Goal: Task Accomplishment & Management: Use online tool/utility

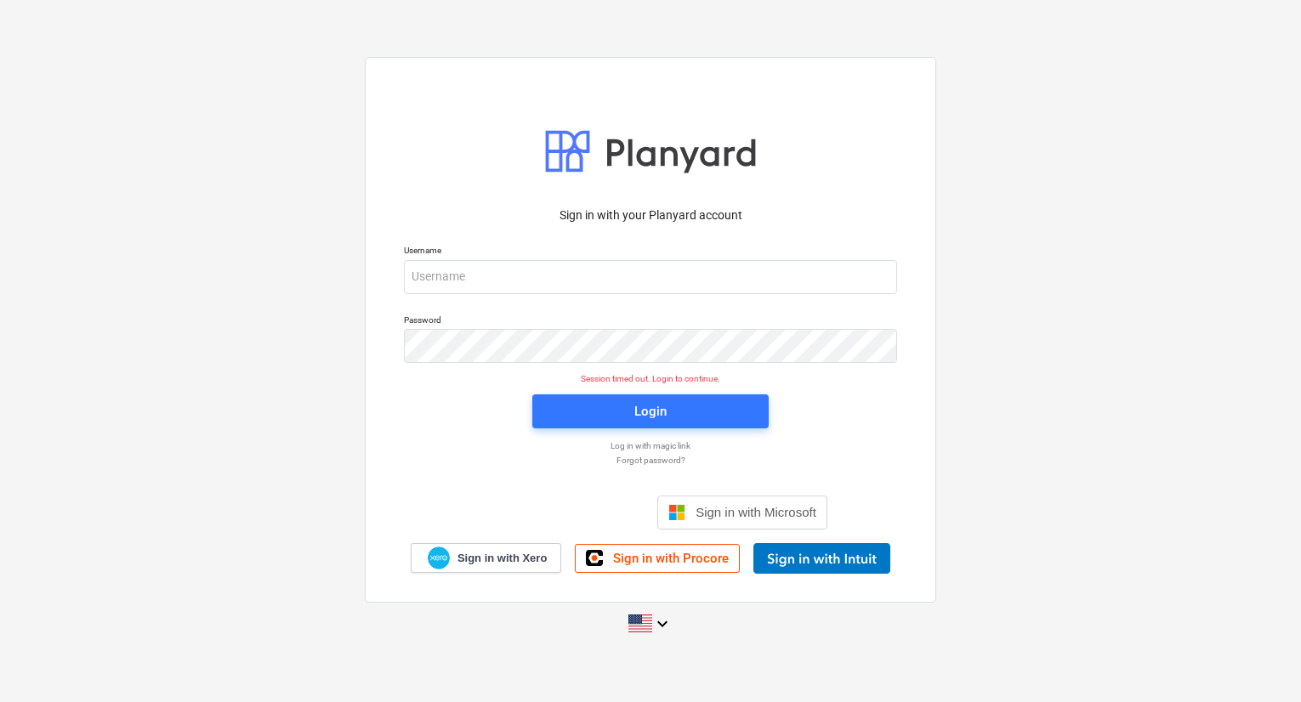
scroll to position [16, 0]
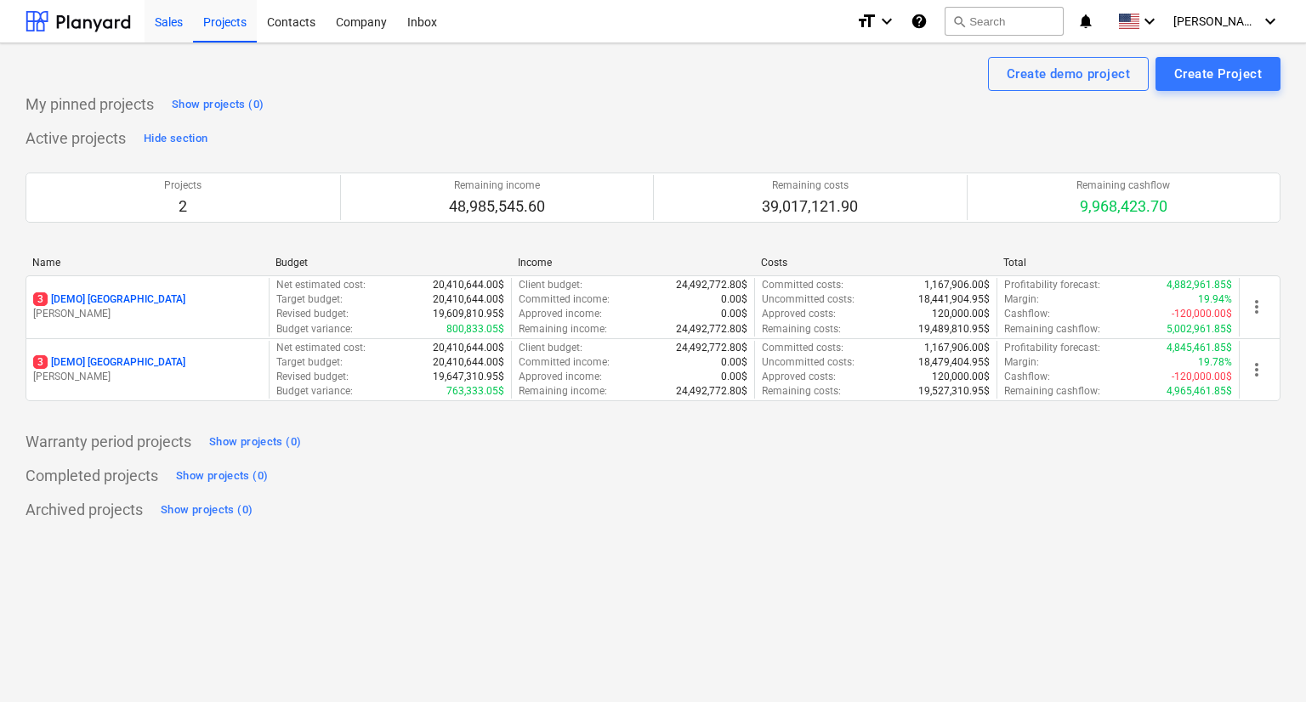
click at [173, 19] on div "Sales" at bounding box center [169, 20] width 48 height 43
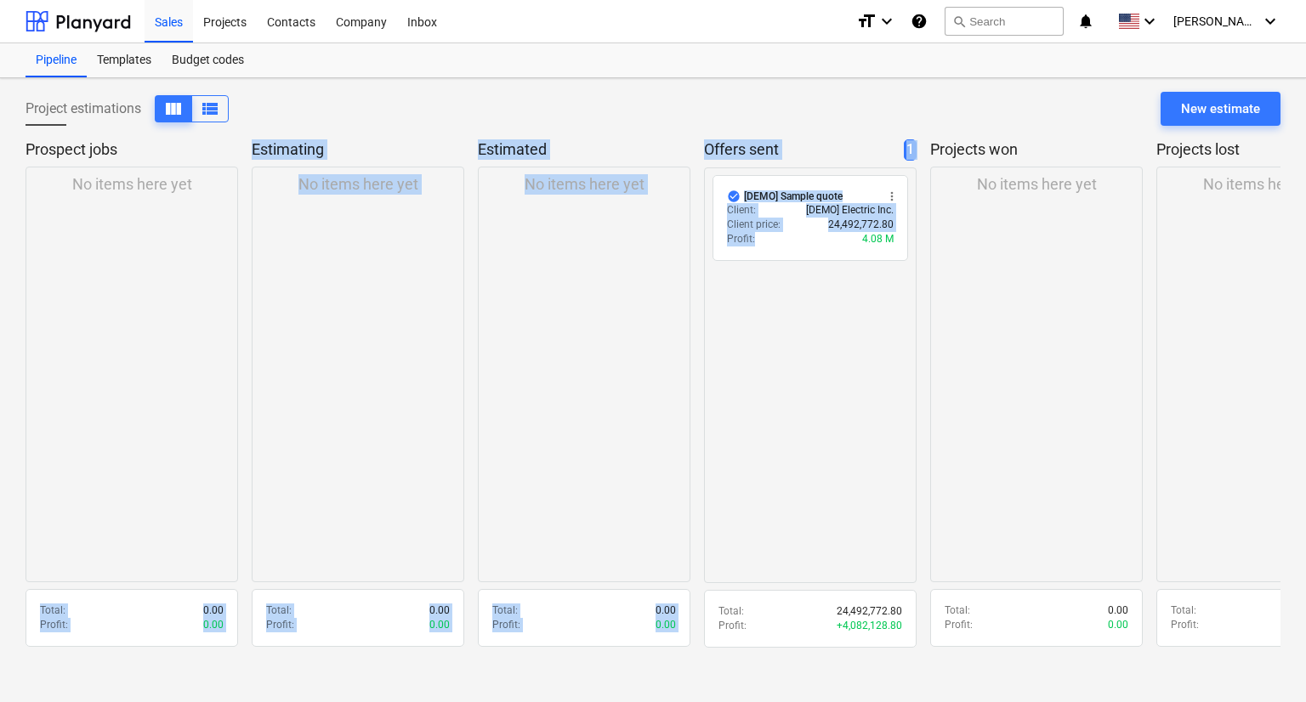
drag, startPoint x: 781, startPoint y: 247, endPoint x: 242, endPoint y: 249, distance: 539.1
click at [242, 249] on div "Prospect jobs No items here yet Total : 0.00 Profit : 0.00 Estimating No items …" at bounding box center [653, 399] width 1255 height 520
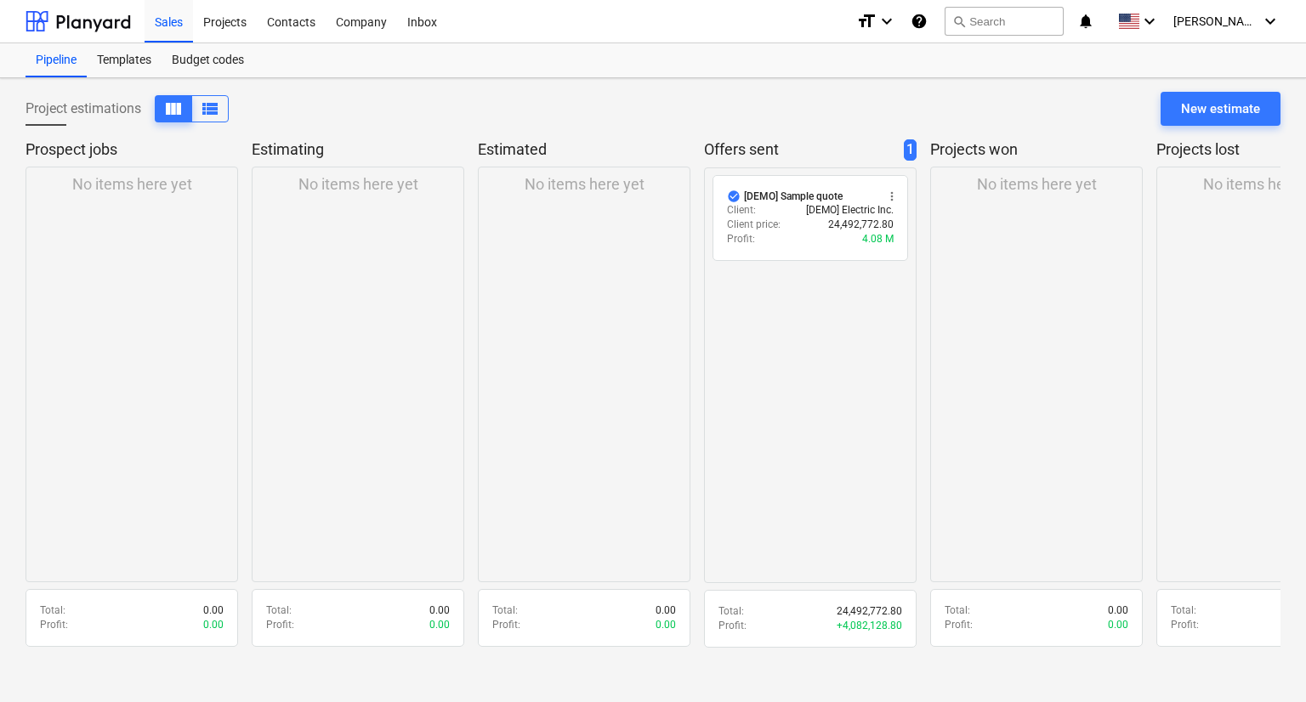
click at [814, 374] on div "check_circle [DEMO] Sample quote more_vert Client : [DEMO] Electric Inc. Client…" at bounding box center [810, 376] width 213 height 416
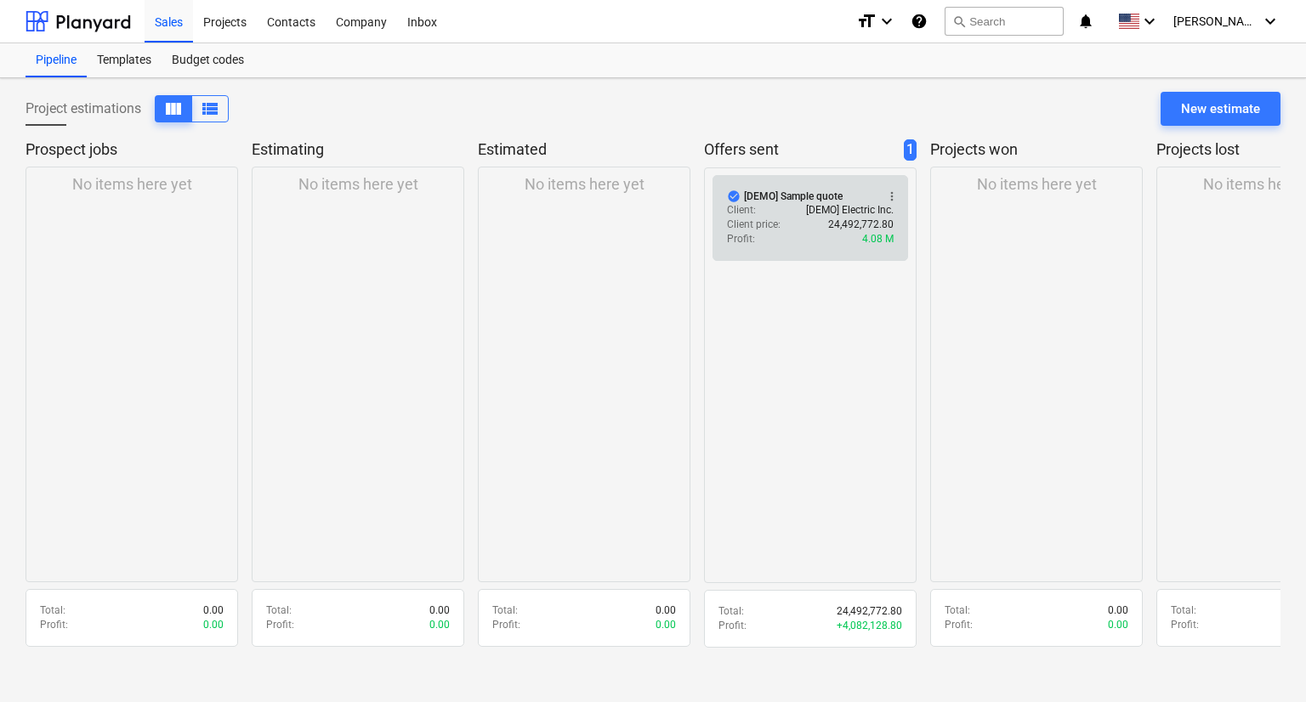
click at [888, 190] on span "more_vert" at bounding box center [892, 197] width 14 height 14
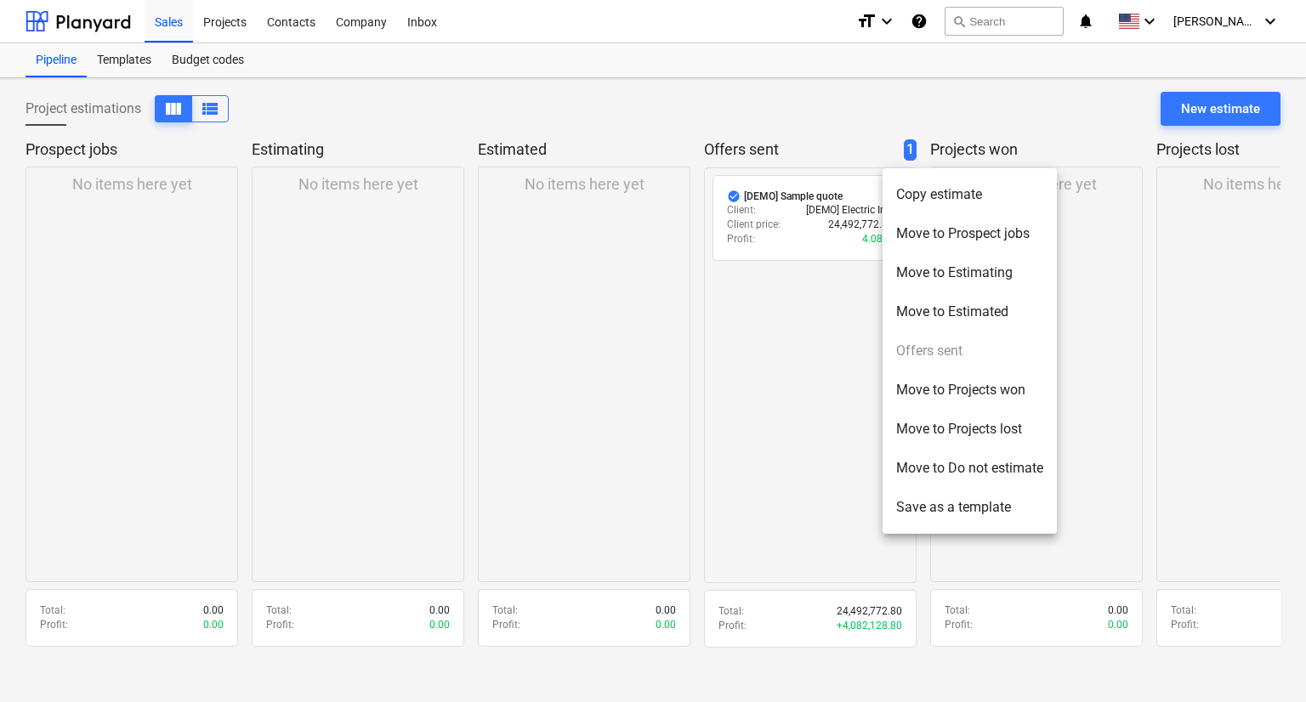
click at [901, 224] on li "Move to Prospect jobs" at bounding box center [970, 233] width 174 height 39
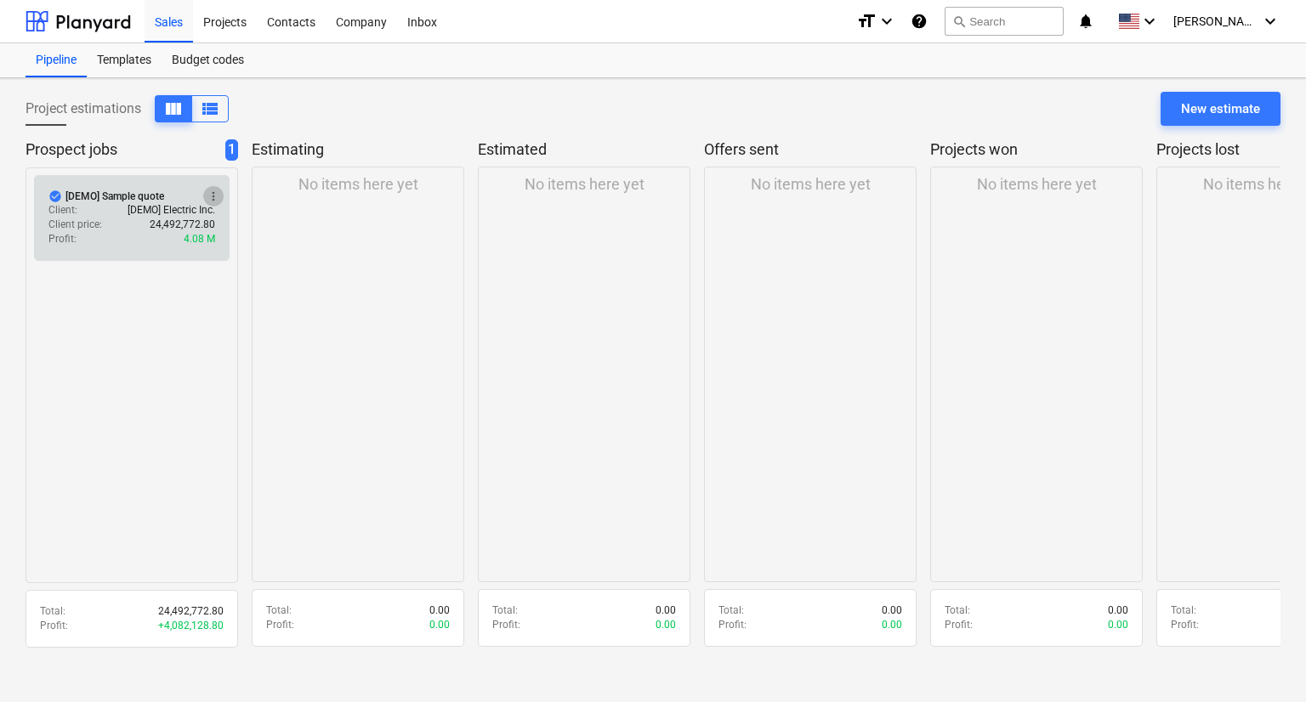
click at [212, 196] on span "more_vert" at bounding box center [214, 197] width 14 height 14
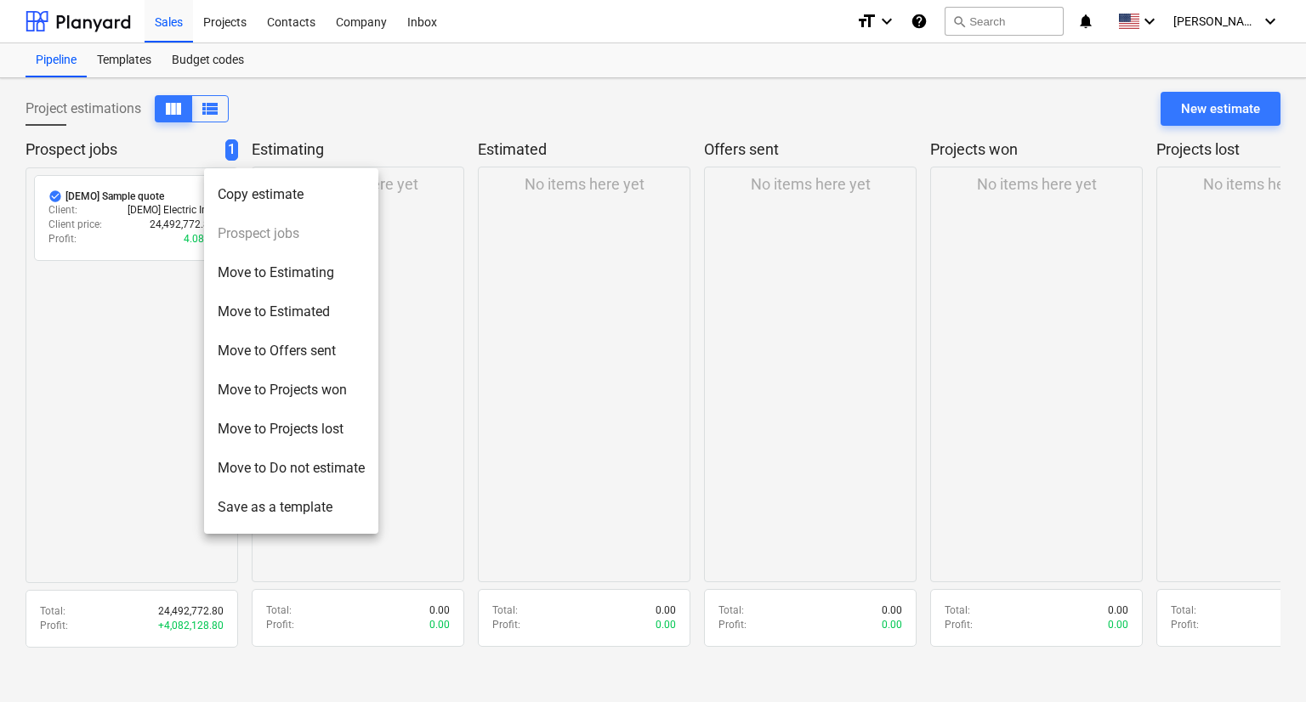
click at [140, 213] on div at bounding box center [653, 351] width 1306 height 702
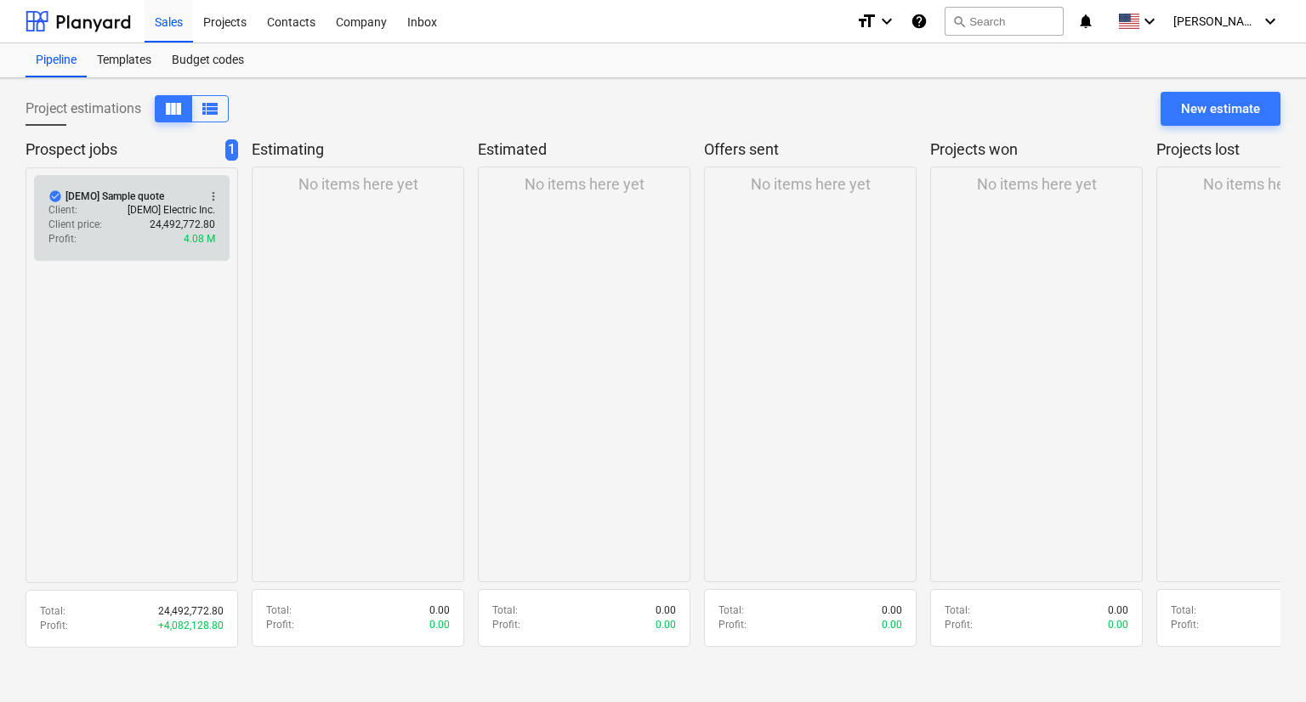
click at [112, 224] on div "Client price : 24,492,772.80" at bounding box center [131, 225] width 167 height 14
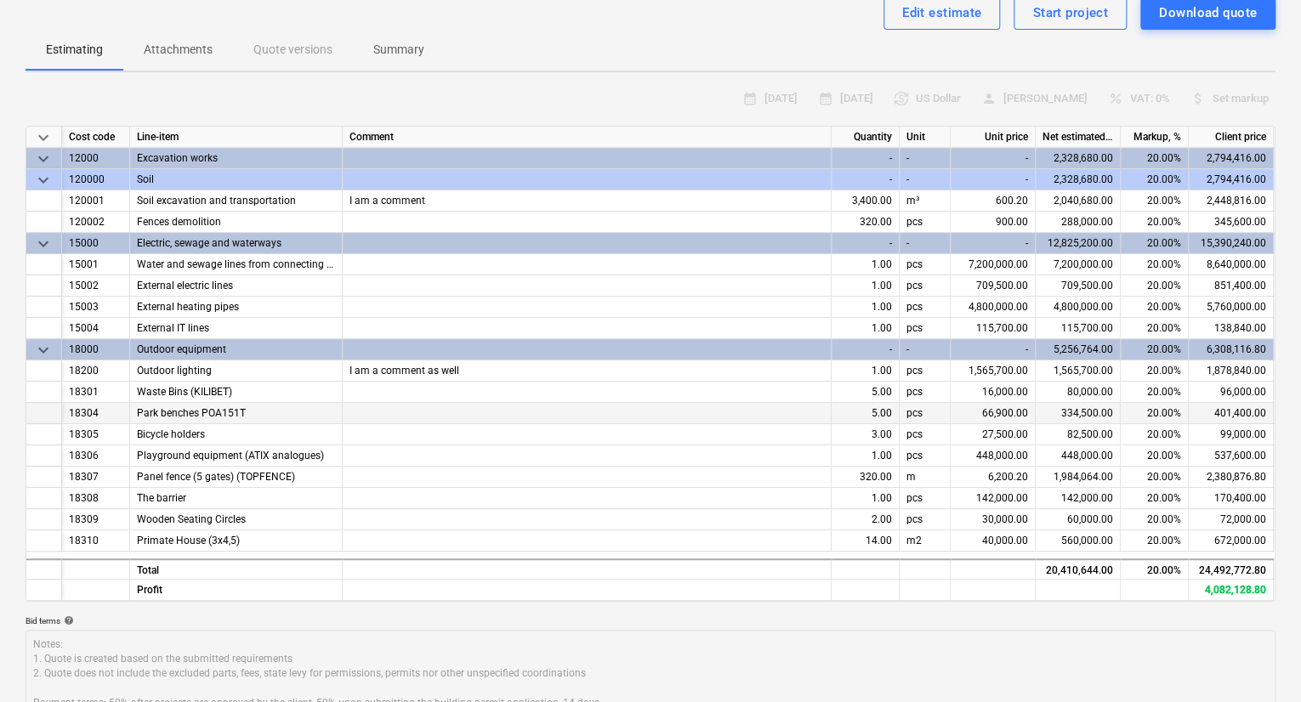
scroll to position [170, 0]
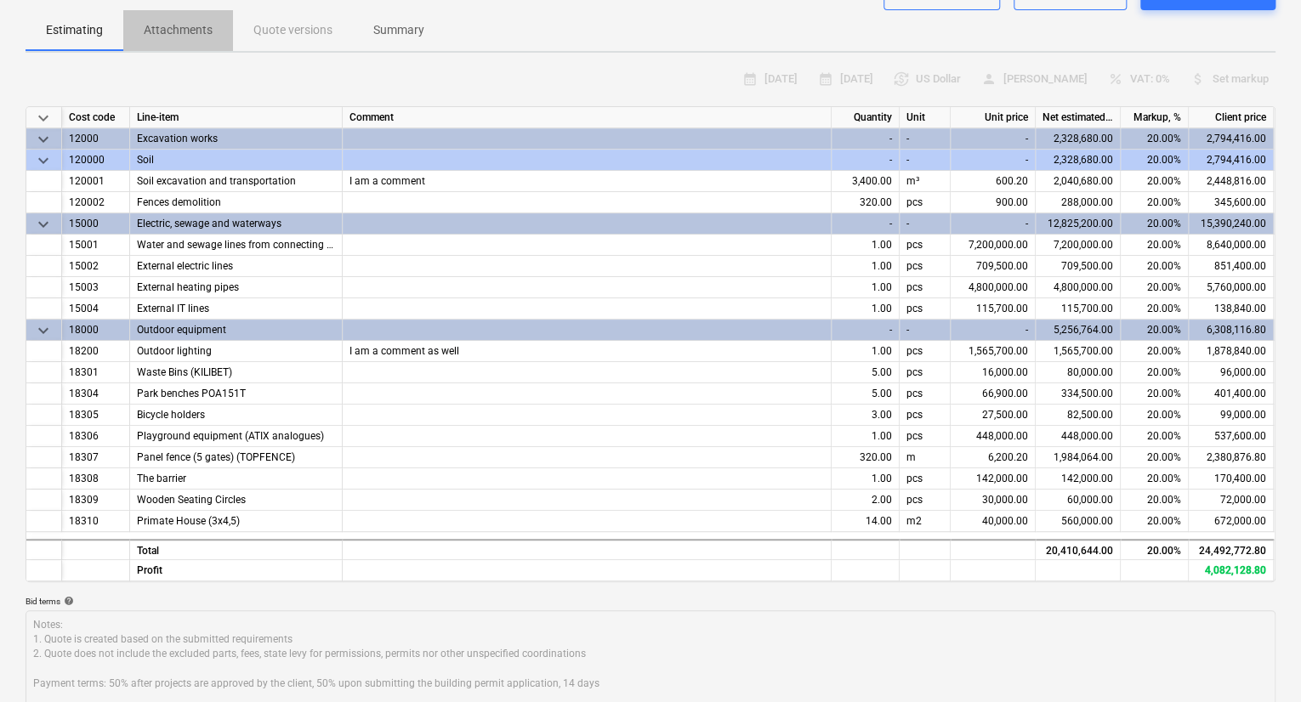
click at [187, 38] on span "Attachments" at bounding box center [178, 30] width 110 height 28
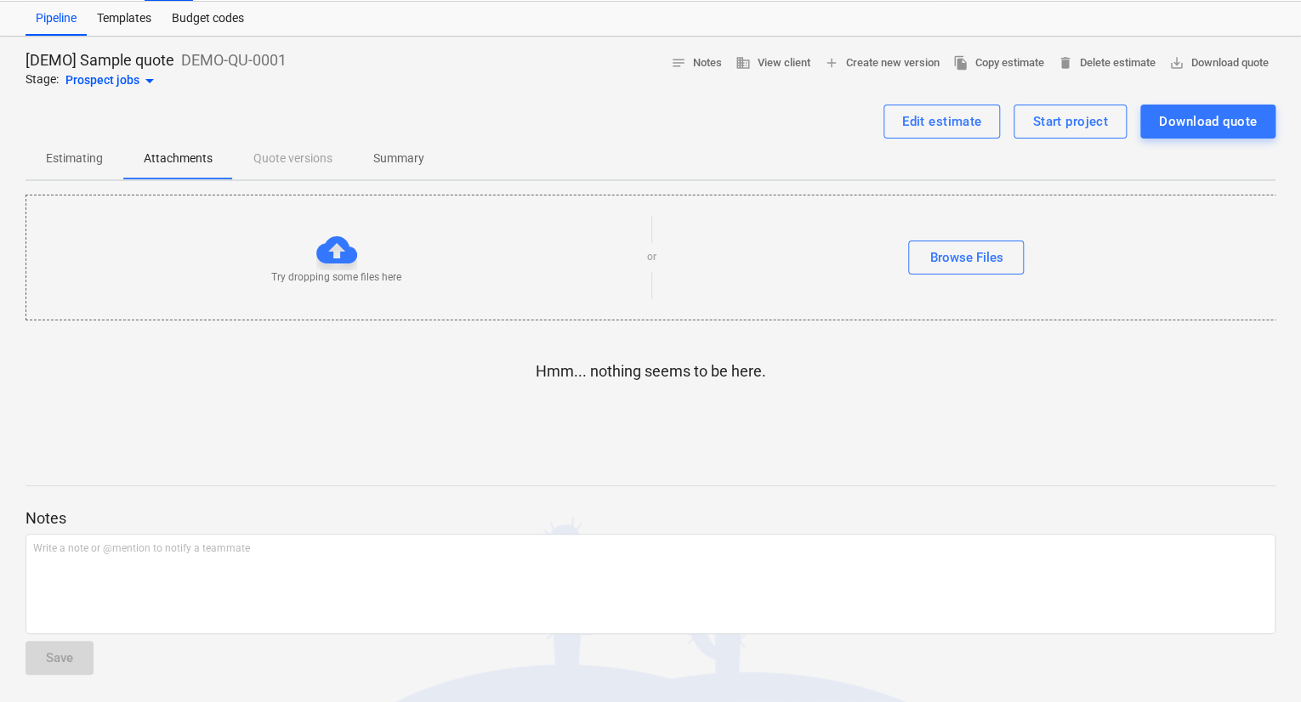
scroll to position [41, 0]
click at [82, 150] on p "Estimating" at bounding box center [74, 159] width 57 height 18
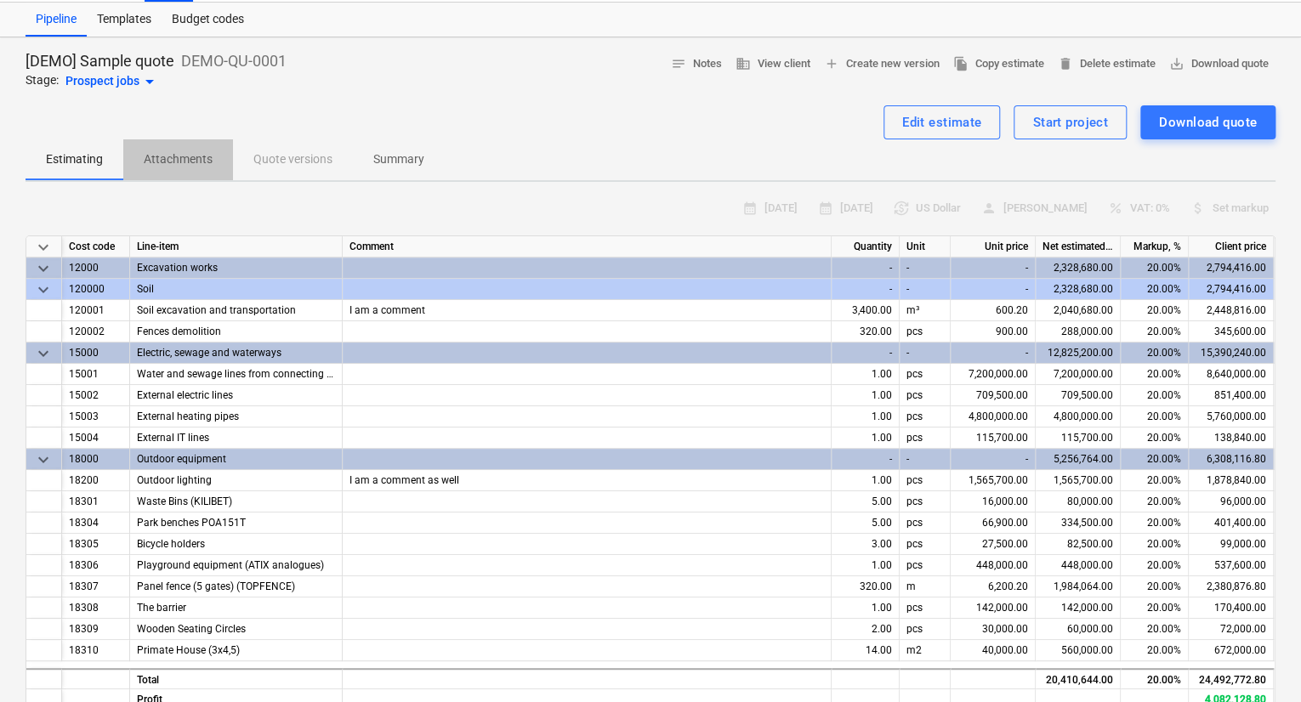
click at [196, 166] on p "Attachments" at bounding box center [178, 159] width 69 height 18
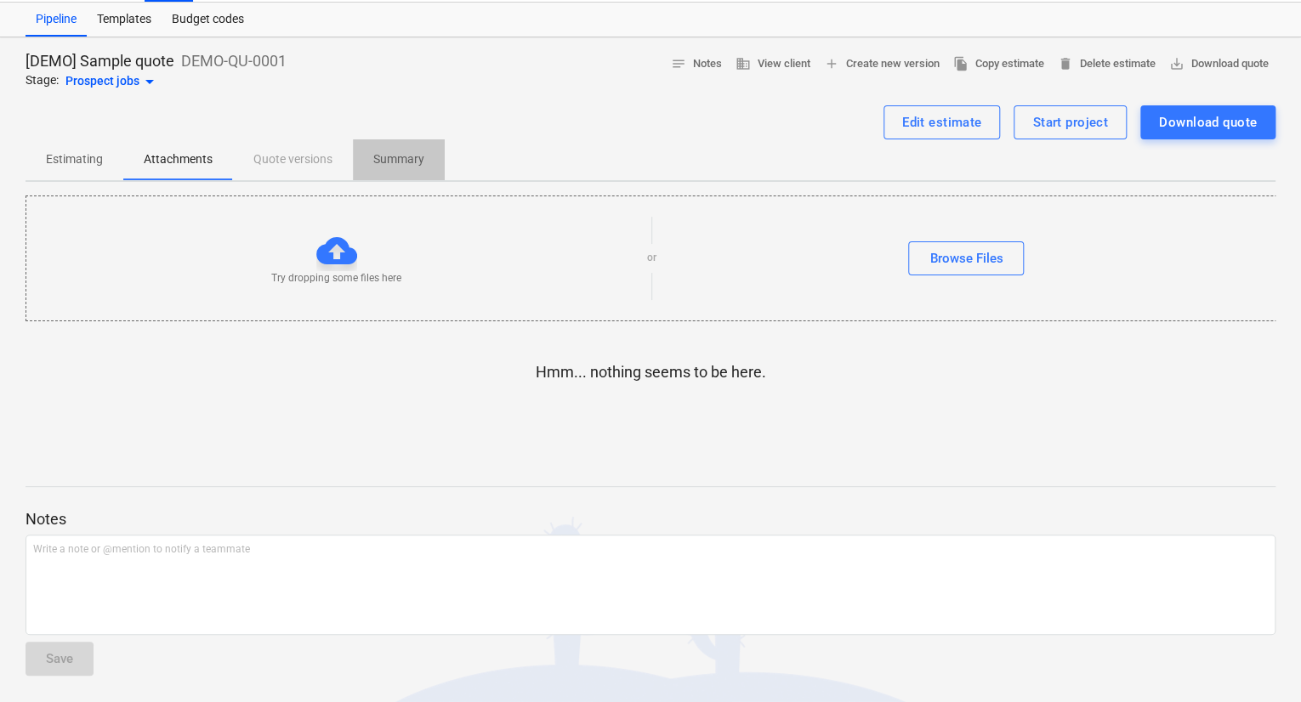
click at [384, 164] on p "Summary" at bounding box center [398, 159] width 51 height 18
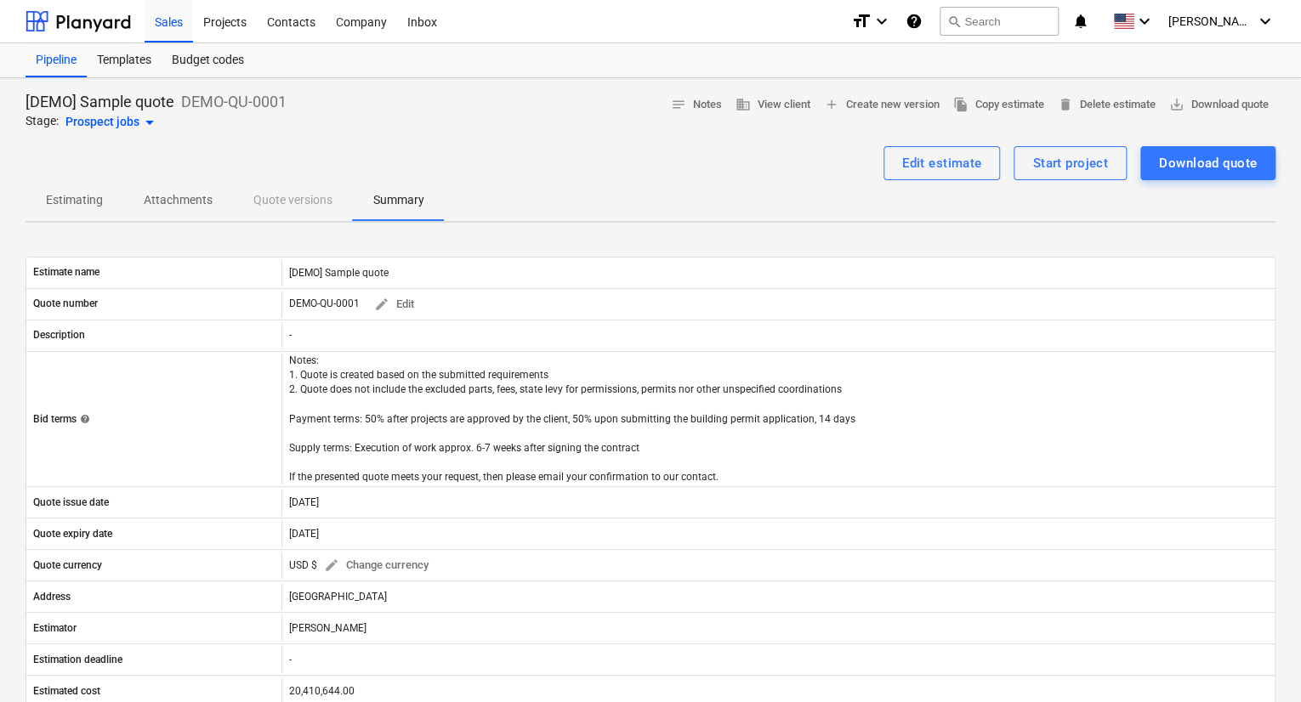
click at [82, 191] on p "Estimating" at bounding box center [74, 200] width 57 height 18
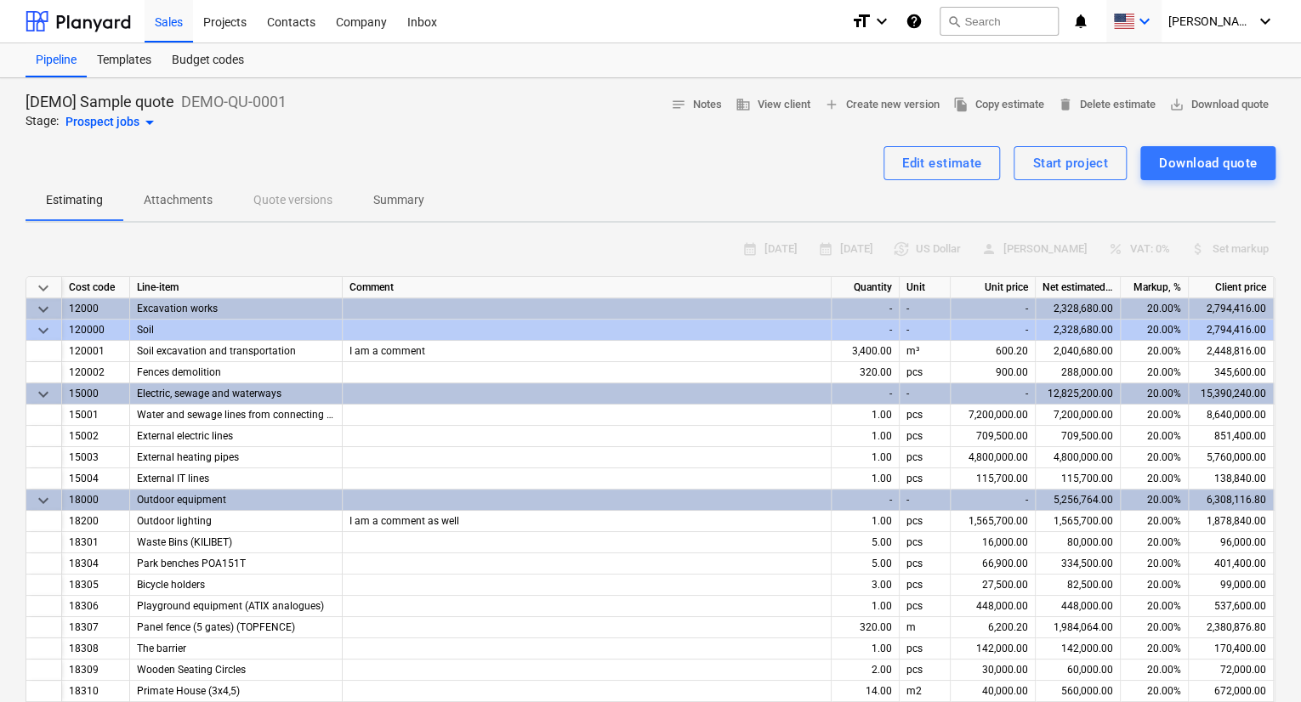
click at [1155, 25] on icon "keyboard_arrow_down" at bounding box center [1144, 21] width 20 height 20
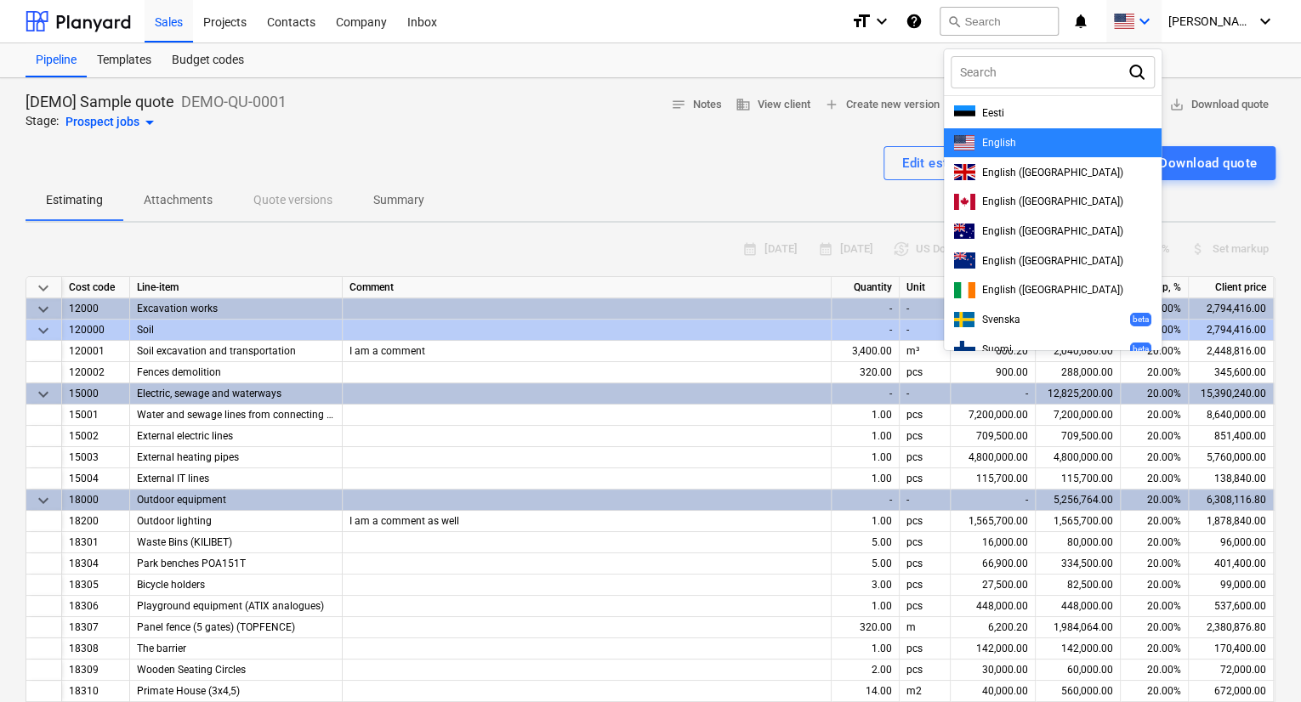
click at [1202, 25] on div at bounding box center [650, 351] width 1301 height 702
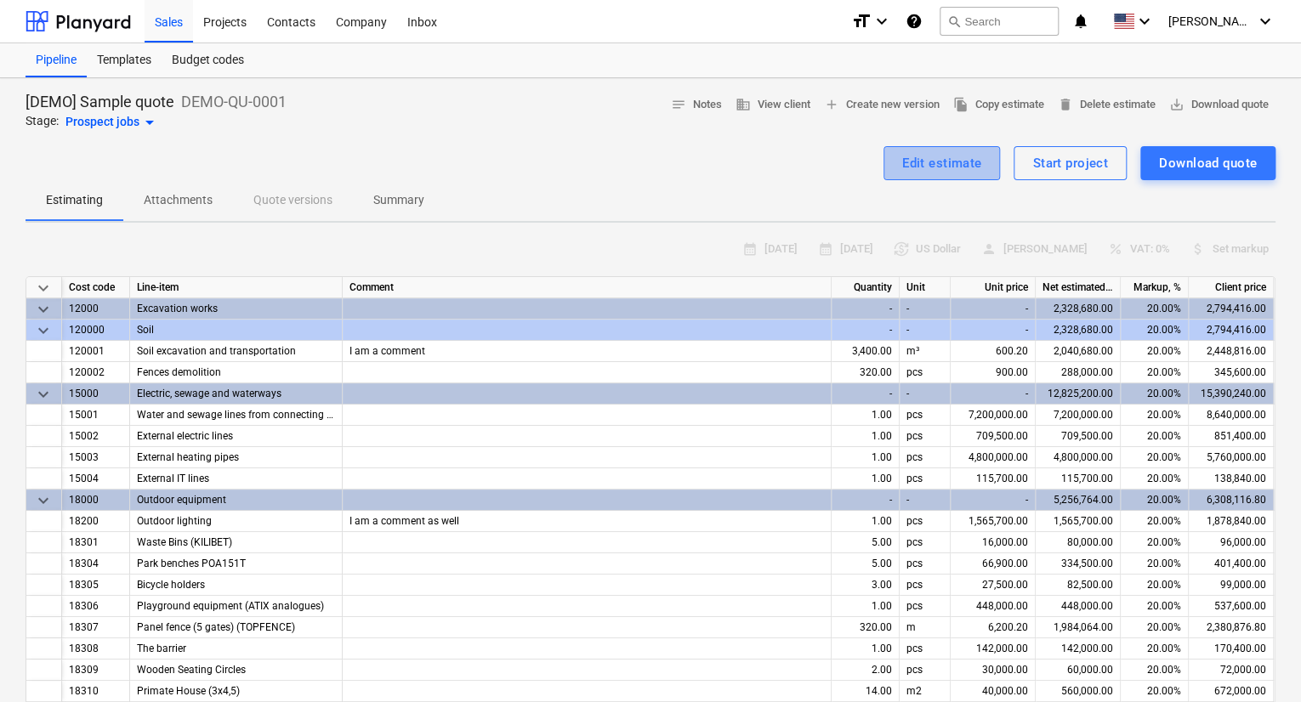
click at [959, 176] on button "Edit estimate" at bounding box center [941, 163] width 117 height 34
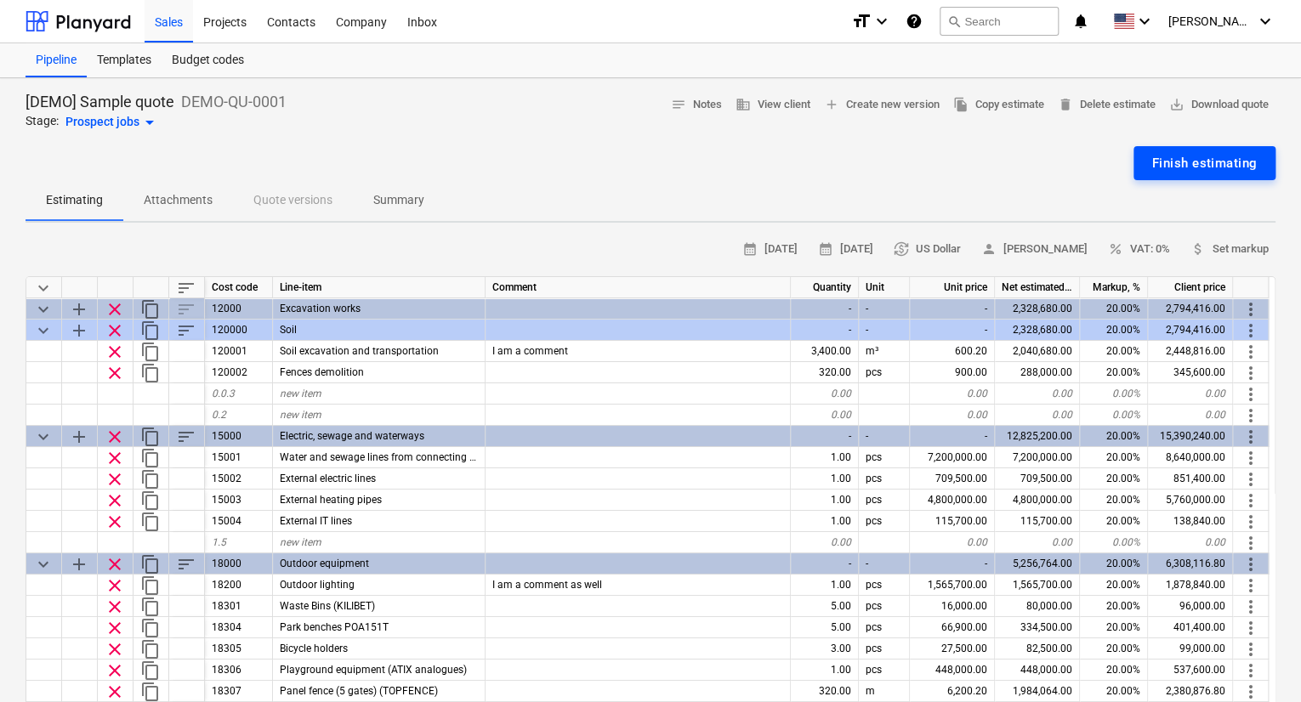
click at [1223, 152] on div "Finish estimating" at bounding box center [1204, 163] width 105 height 22
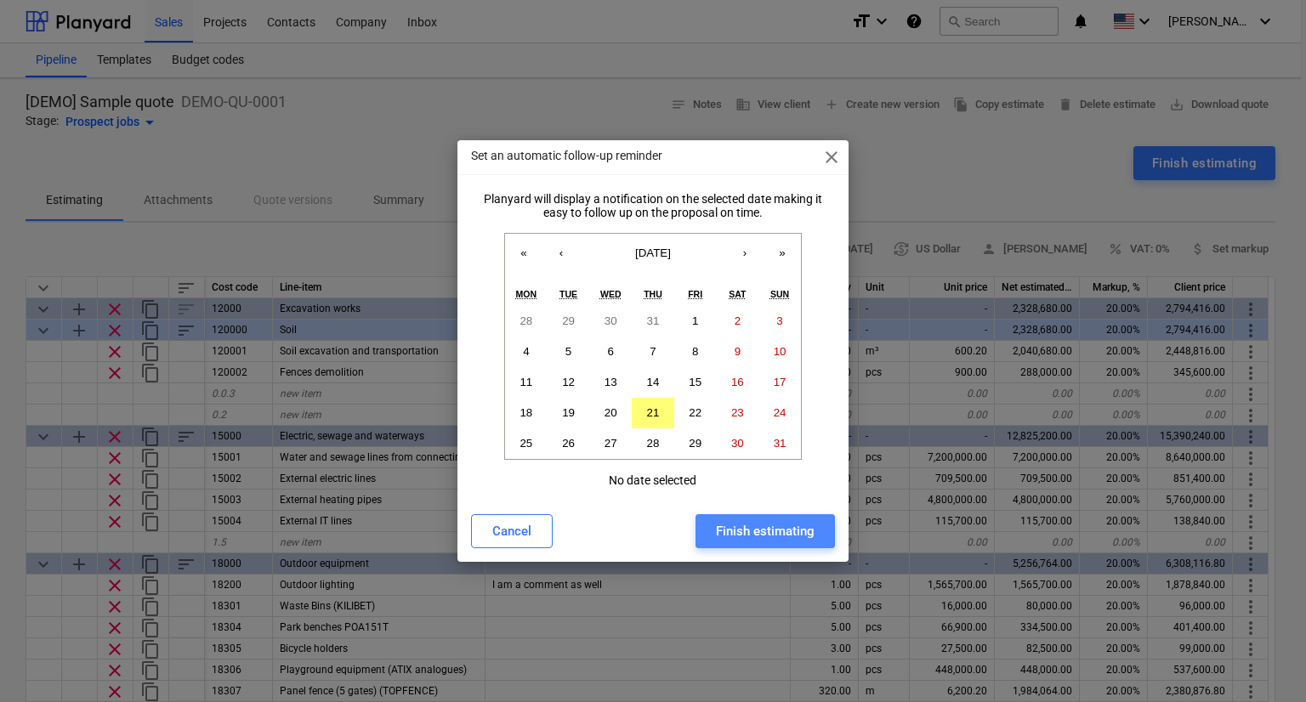
click at [727, 534] on div "Finish estimating" at bounding box center [765, 531] width 99 height 22
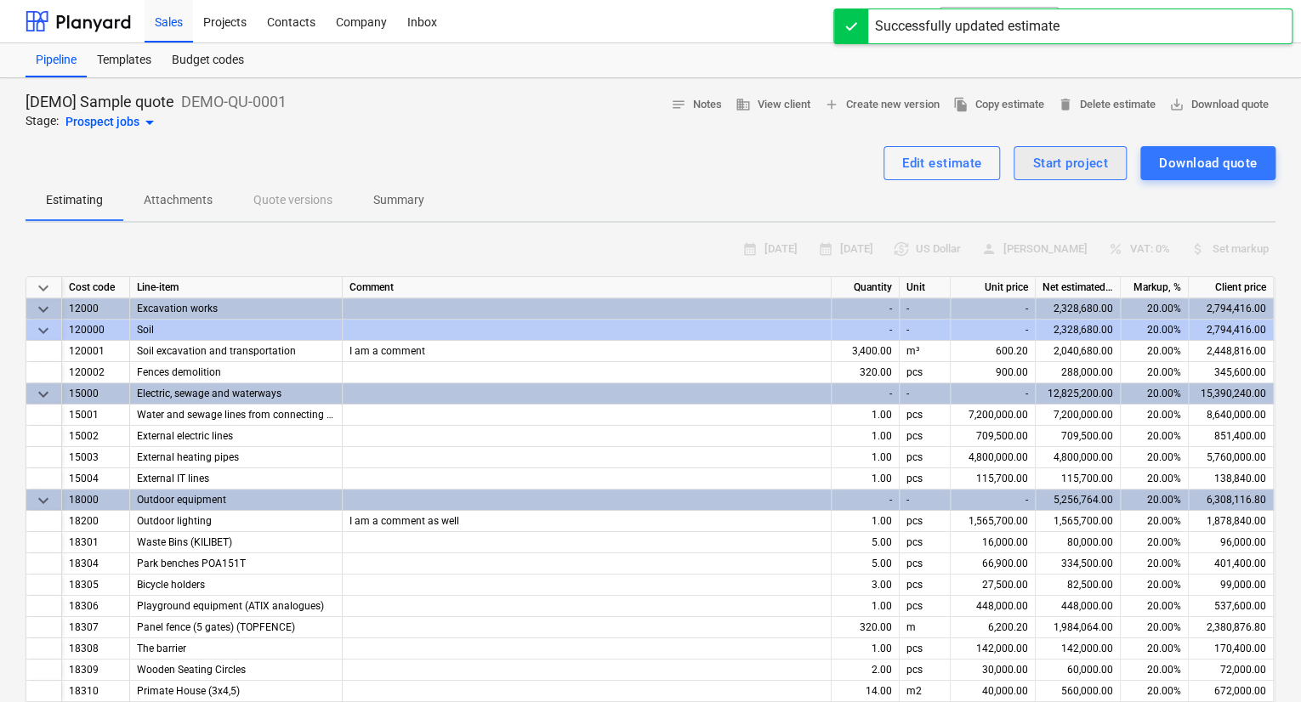
click at [1075, 173] on div "Start project" at bounding box center [1070, 163] width 76 height 22
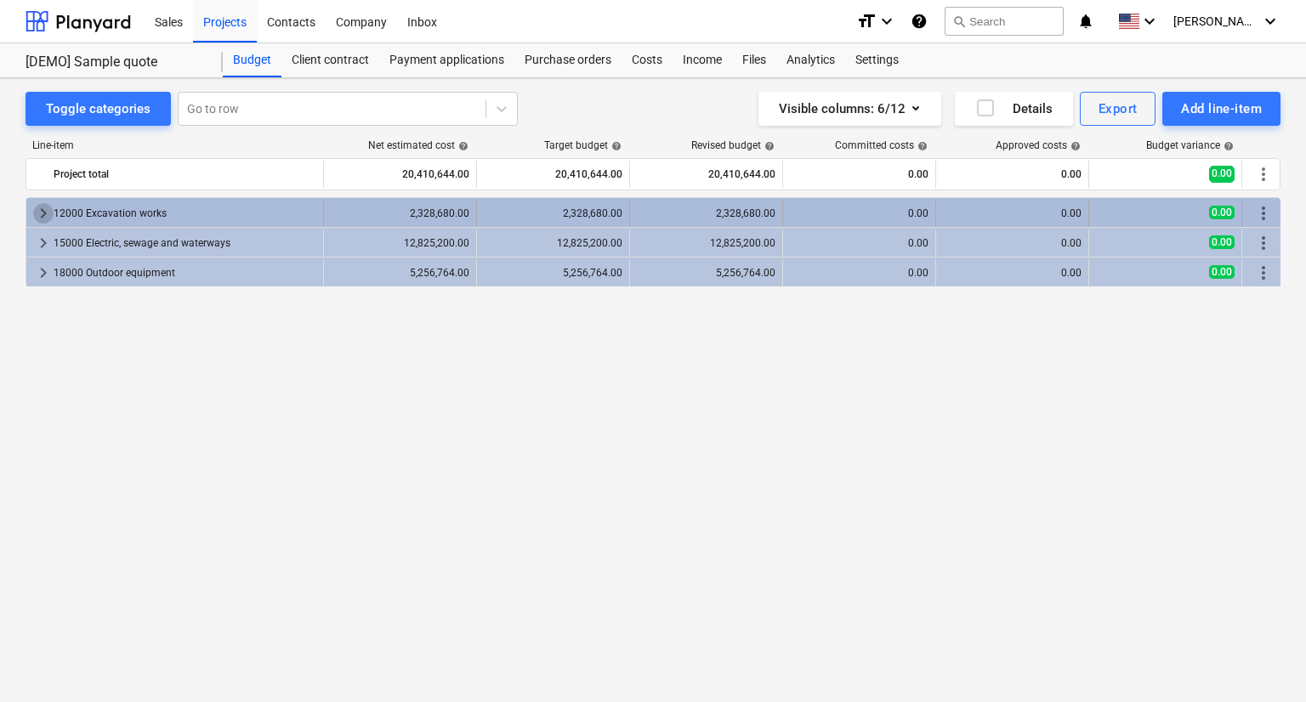
click at [43, 214] on span "keyboard_arrow_right" at bounding box center [43, 213] width 20 height 20
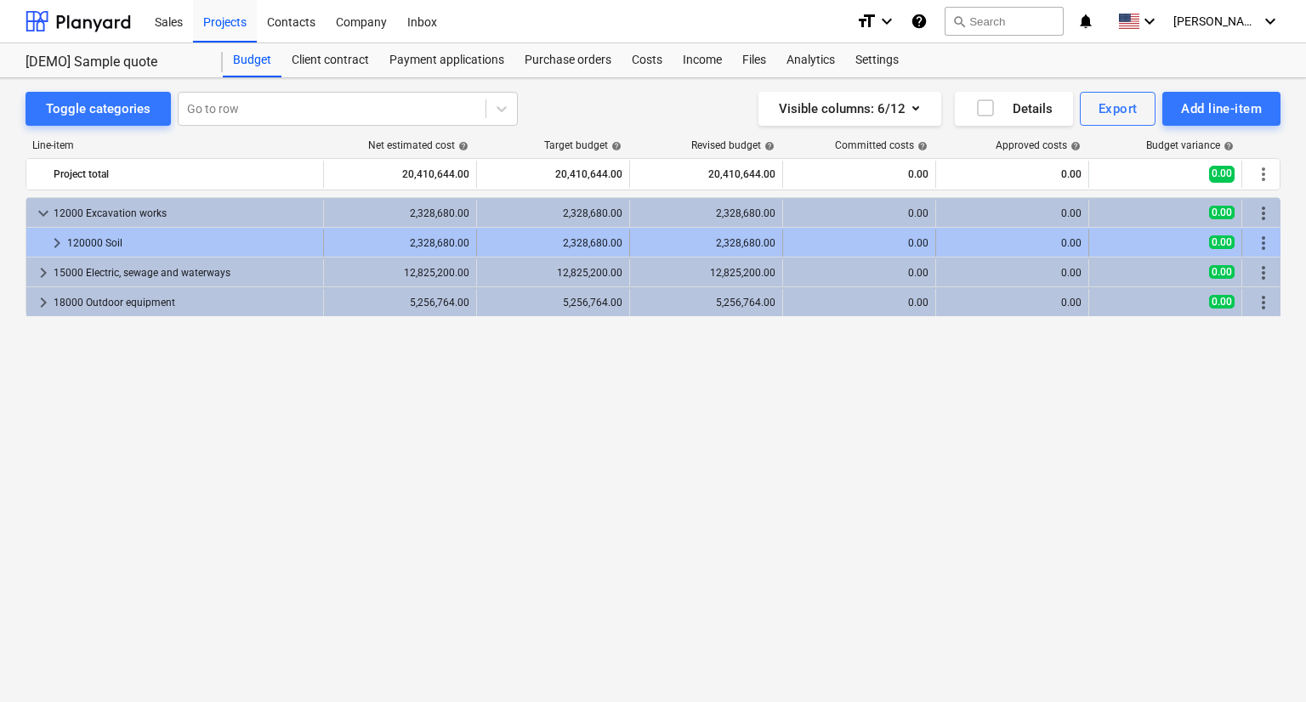
click at [53, 247] on span "keyboard_arrow_right" at bounding box center [57, 243] width 20 height 20
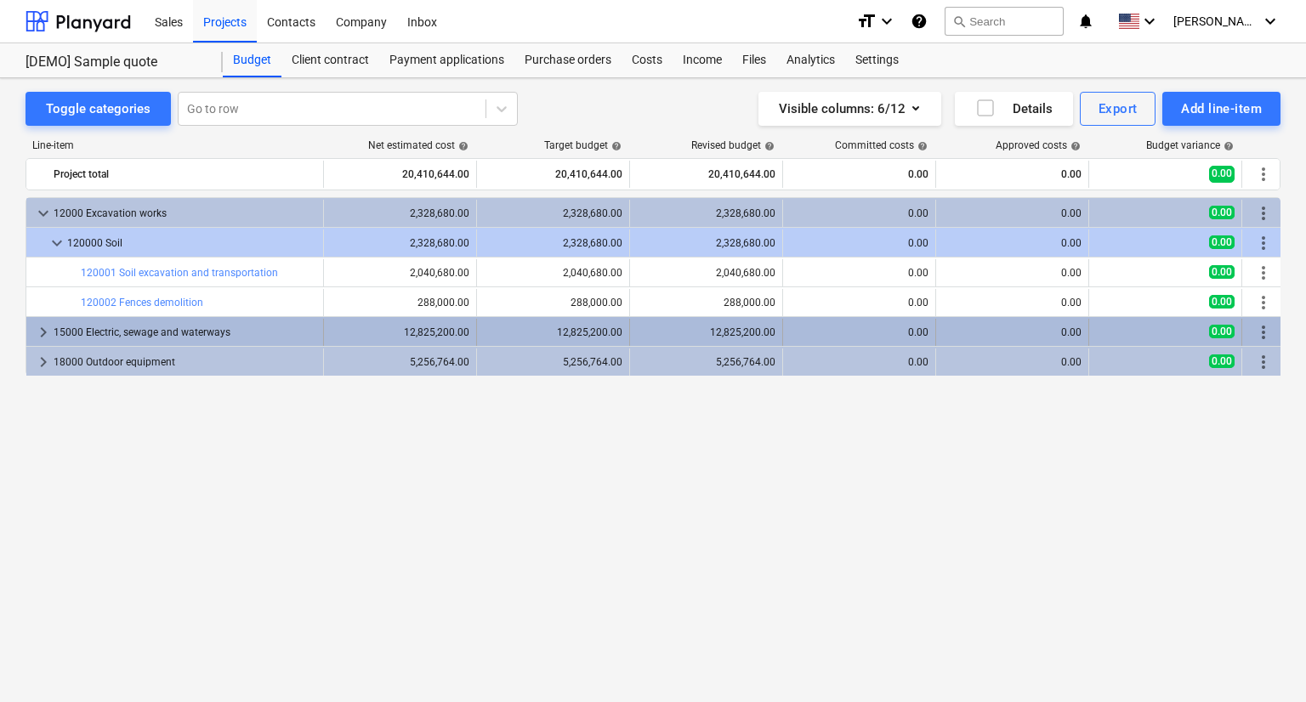
click at [48, 332] on span "keyboard_arrow_right" at bounding box center [43, 332] width 20 height 20
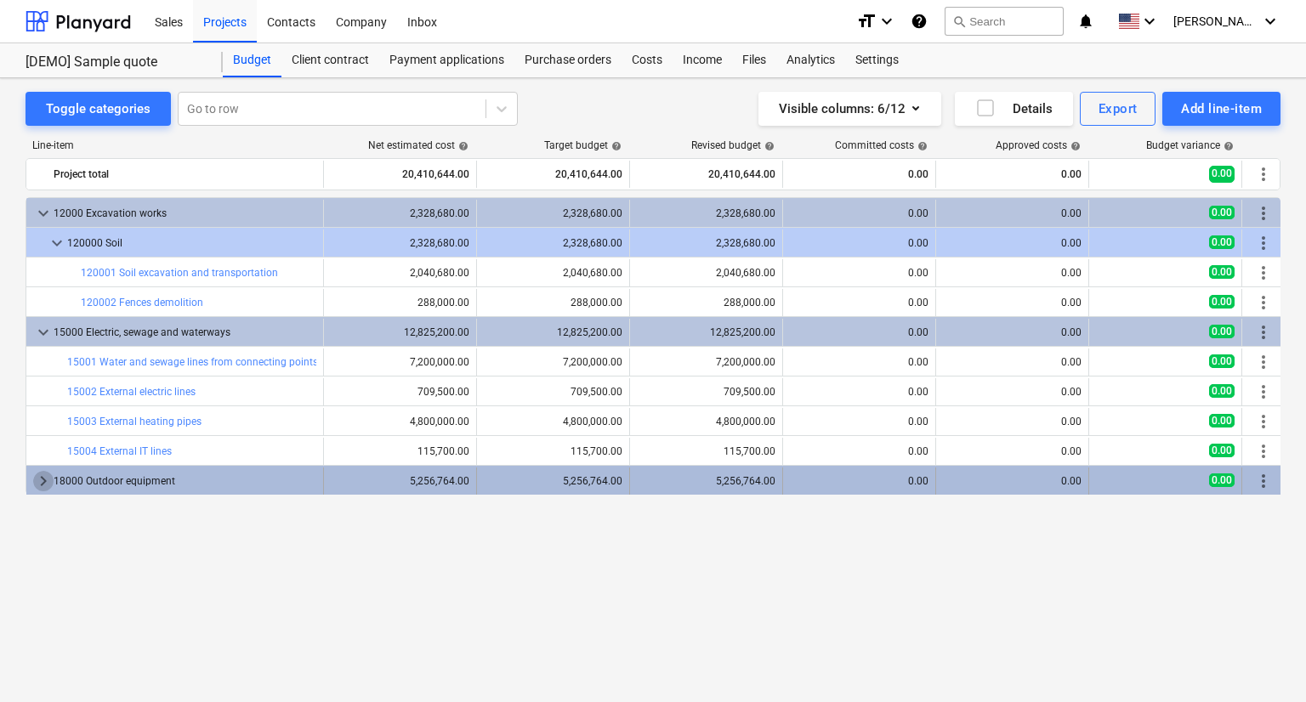
click at [48, 481] on span "keyboard_arrow_right" at bounding box center [43, 481] width 20 height 20
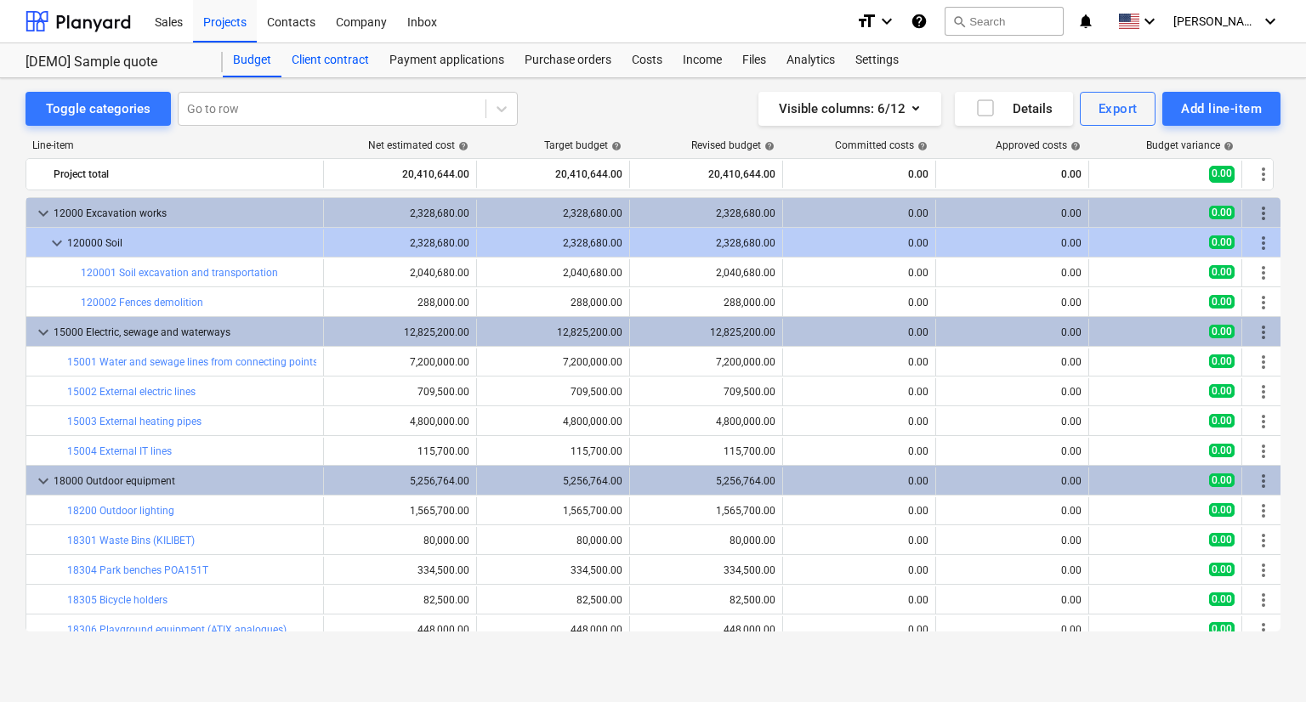
click at [349, 59] on div "Client contract" at bounding box center [330, 60] width 98 height 34
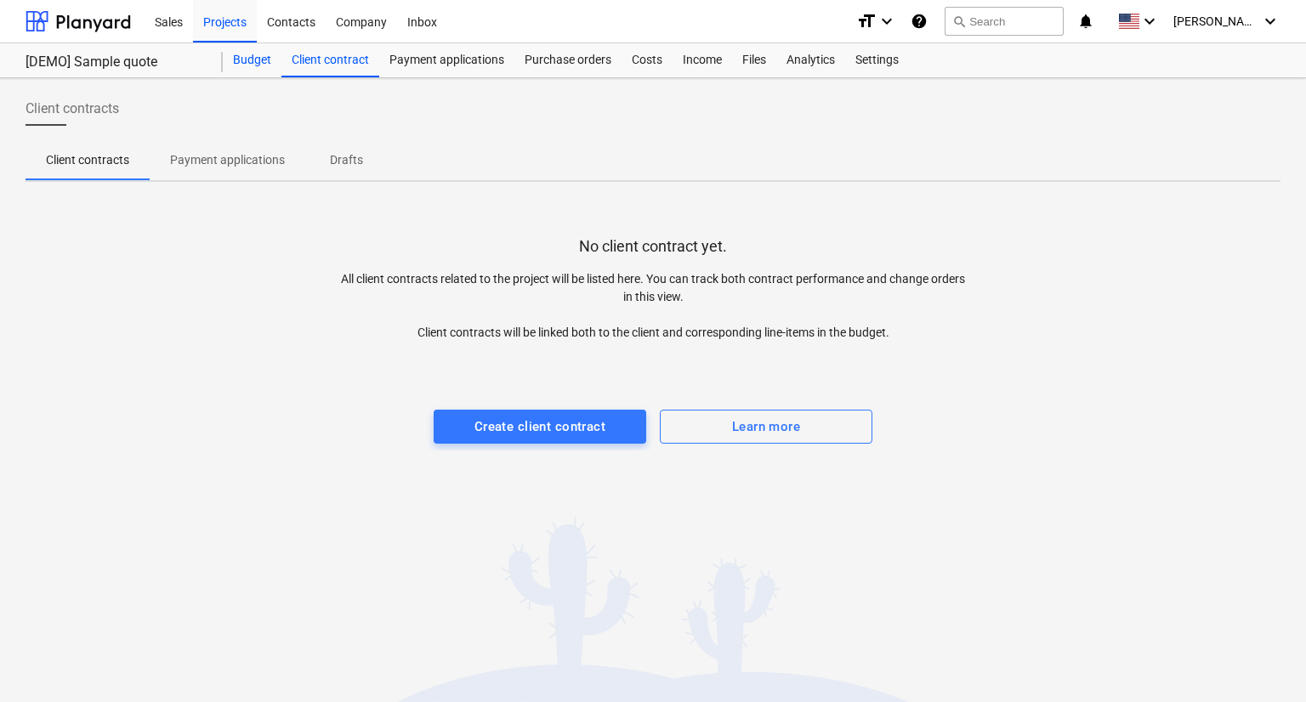
click at [269, 59] on div "Budget" at bounding box center [252, 60] width 59 height 34
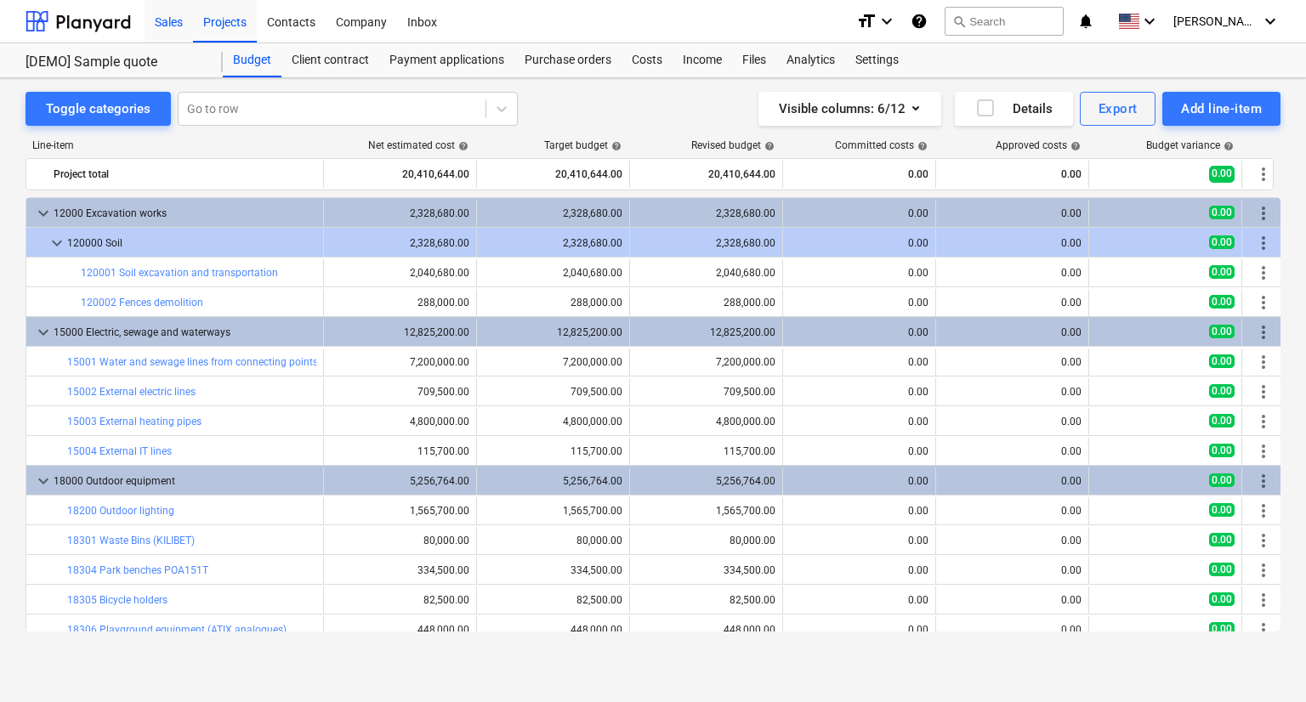
click at [165, 19] on div "Sales" at bounding box center [169, 20] width 48 height 43
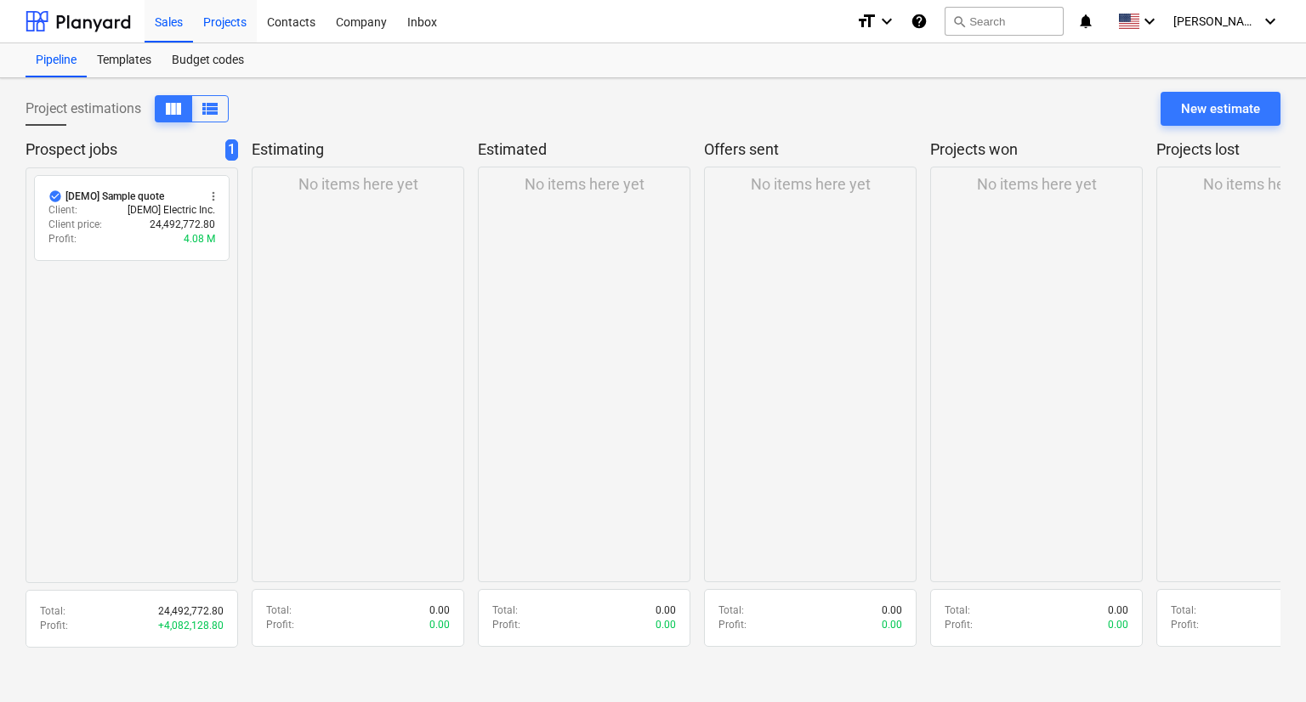
click at [218, 21] on div "Projects" at bounding box center [225, 20] width 64 height 43
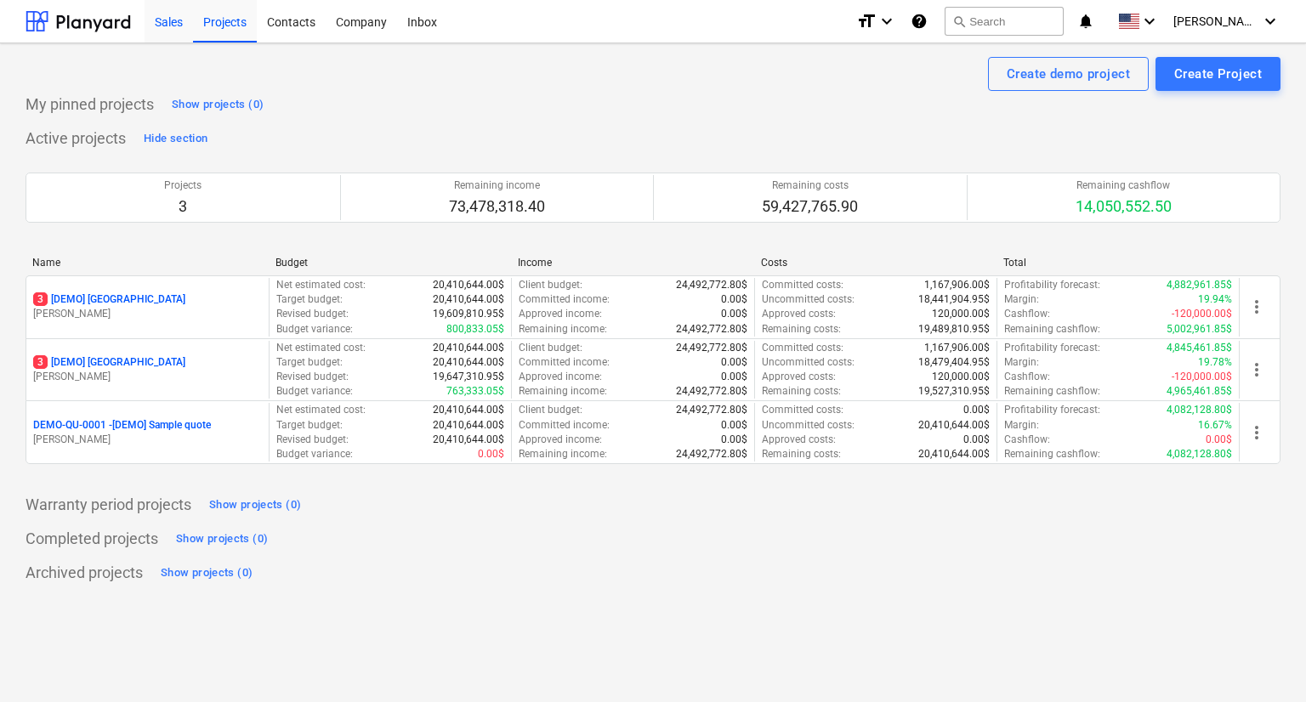
click at [174, 26] on div "Sales" at bounding box center [169, 20] width 48 height 43
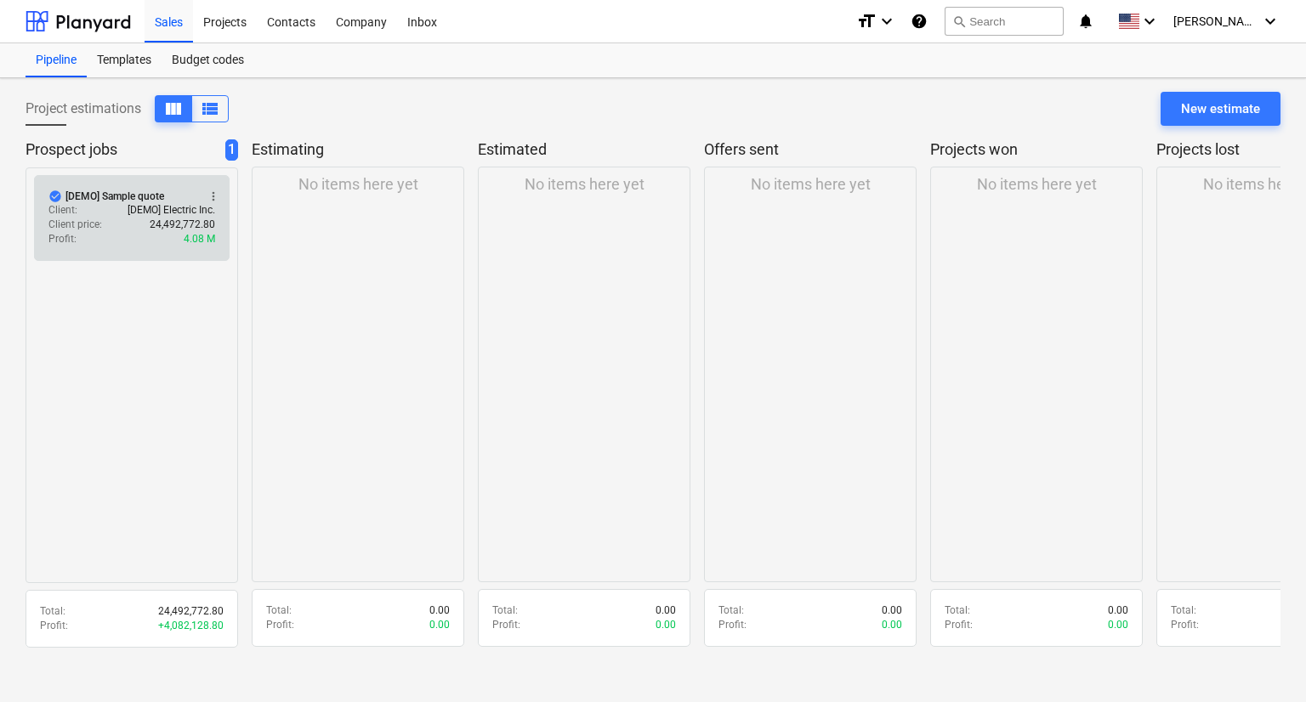
click at [142, 233] on div "Profit : 4.08 M" at bounding box center [131, 239] width 167 height 14
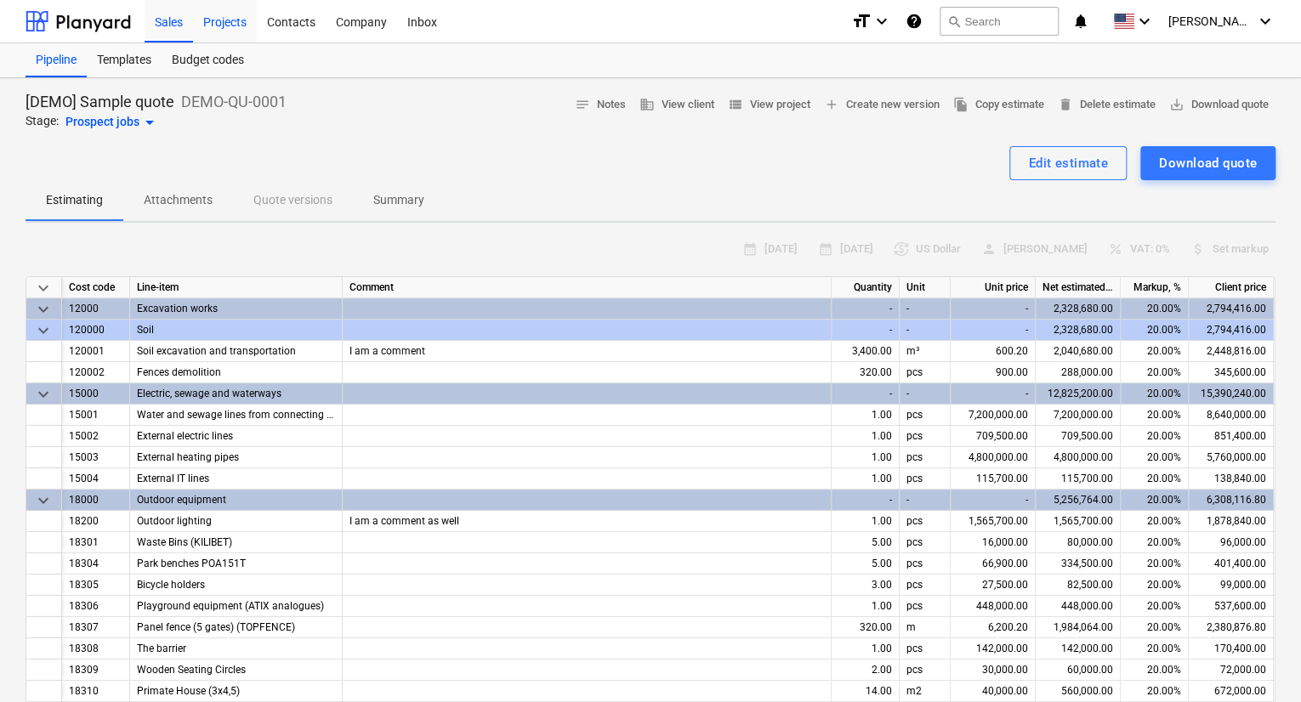
click at [247, 26] on div "Projects" at bounding box center [225, 20] width 64 height 43
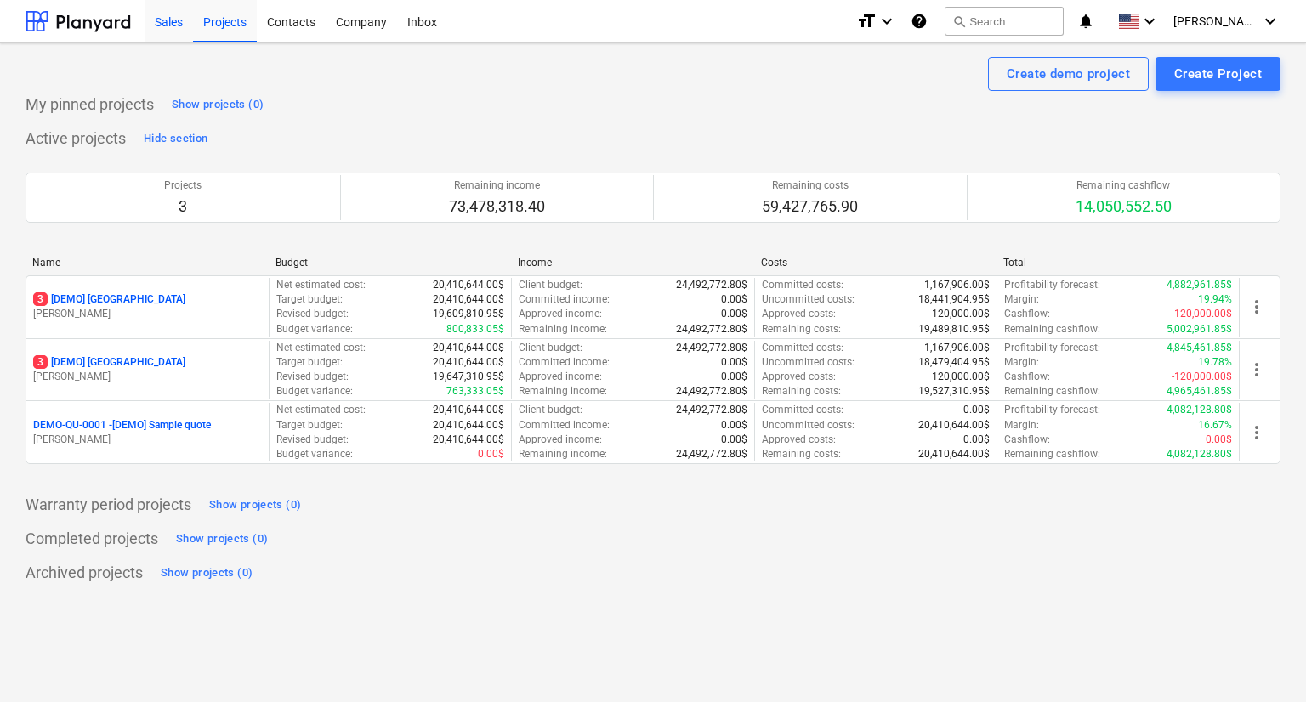
click at [164, 22] on div "Sales" at bounding box center [169, 20] width 48 height 43
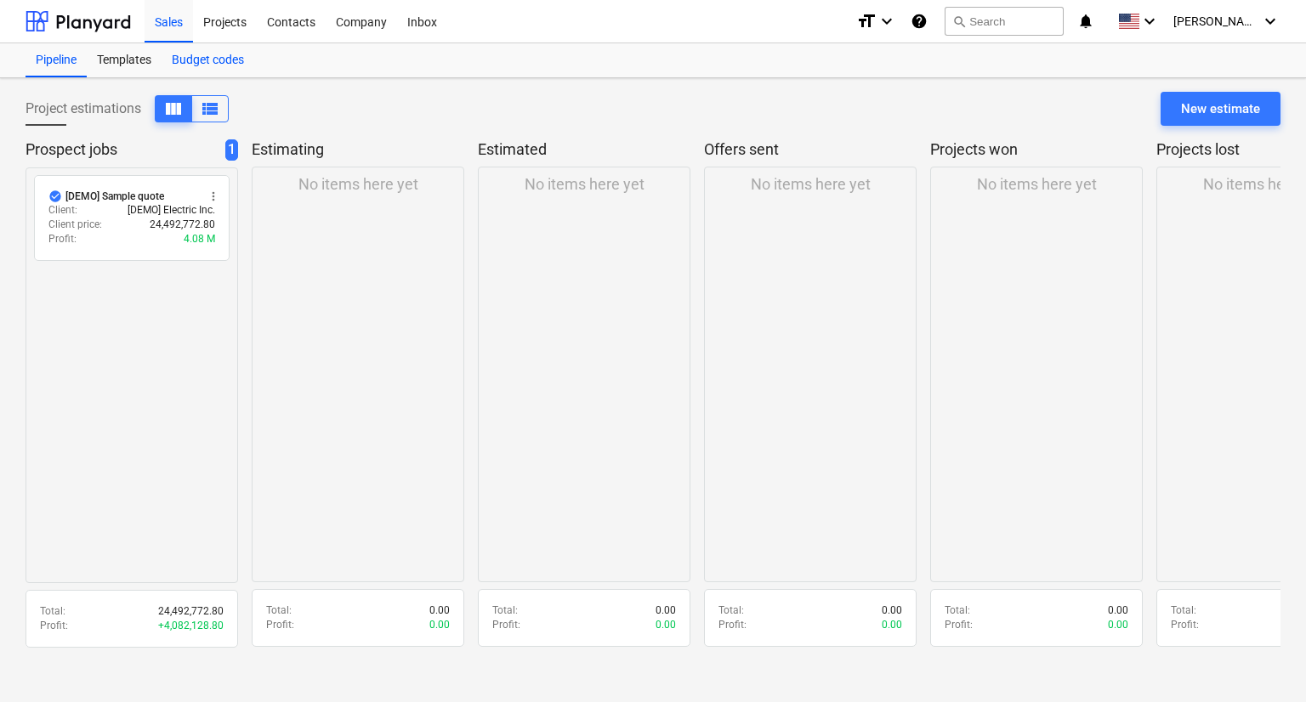
click at [200, 64] on div "Budget codes" at bounding box center [208, 60] width 93 height 34
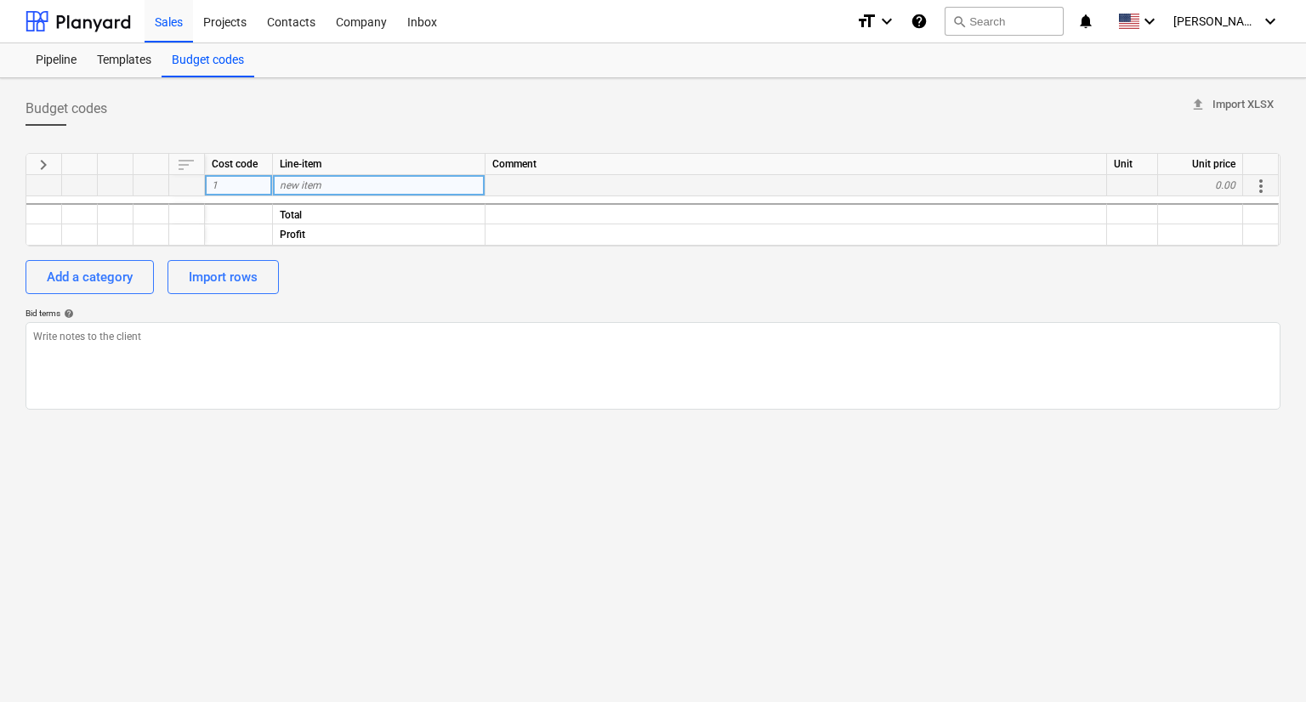
click at [228, 190] on div "1" at bounding box center [239, 185] width 68 height 21
click at [380, 291] on div "Add a category Import rows" at bounding box center [653, 277] width 1255 height 34
click at [132, 286] on div "Add a category" at bounding box center [90, 277] width 86 height 22
type textarea "x"
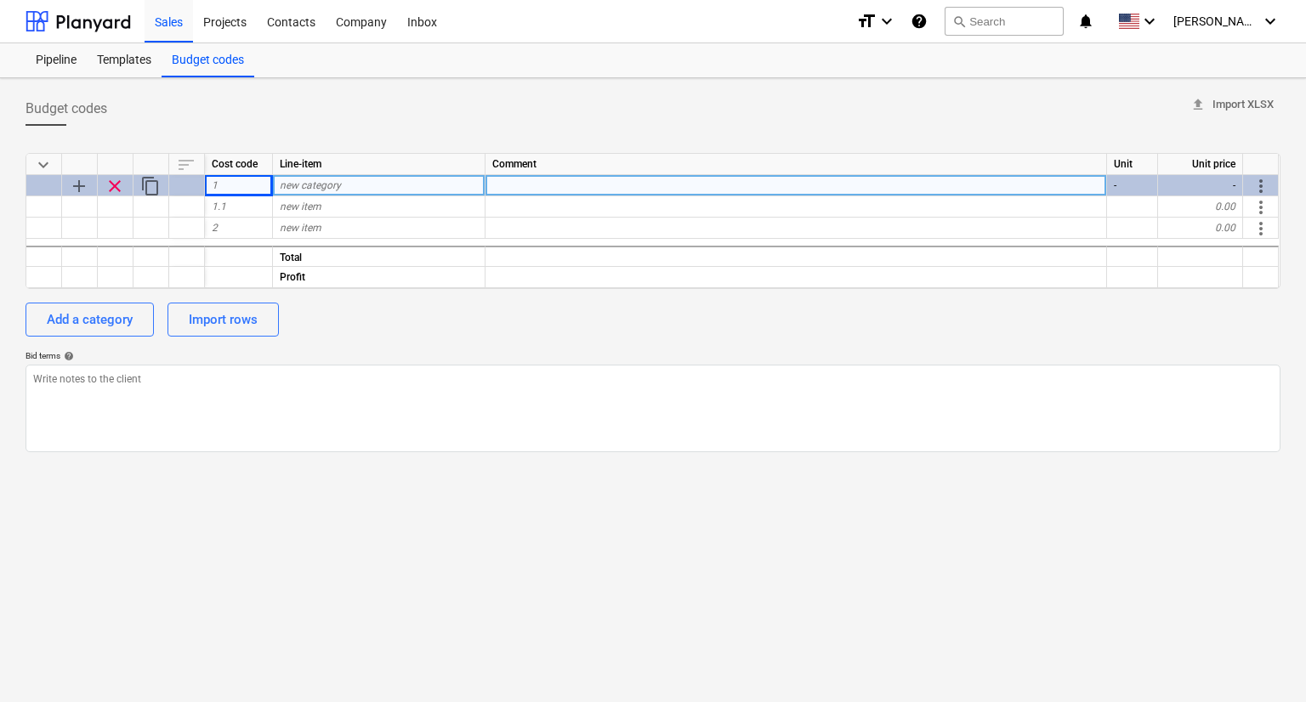
click at [318, 181] on span "new category" at bounding box center [310, 185] width 61 height 12
type input "cabinet'"
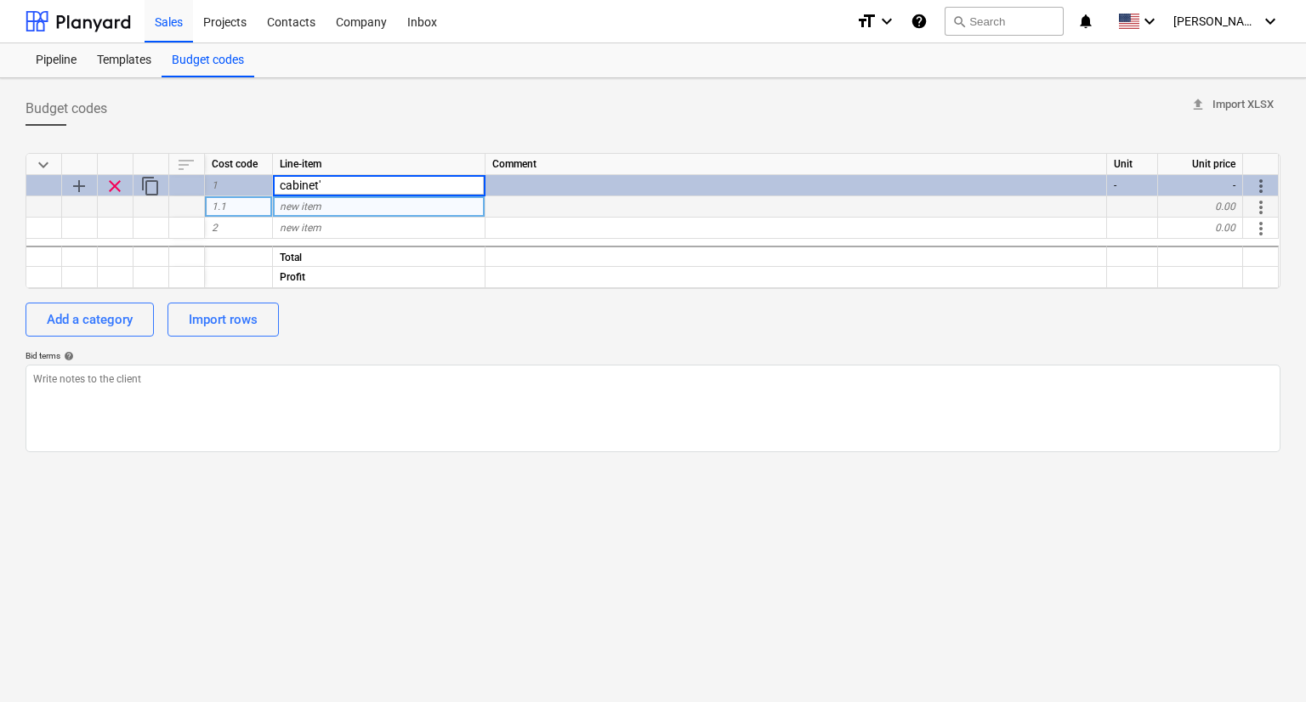
type textarea "x"
click at [253, 205] on div "1.1" at bounding box center [239, 206] width 68 height 21
click at [327, 205] on div "new item" at bounding box center [379, 206] width 213 height 21
type input "tall unit"
type textarea "x"
